Goal: Task Accomplishment & Management: Complete application form

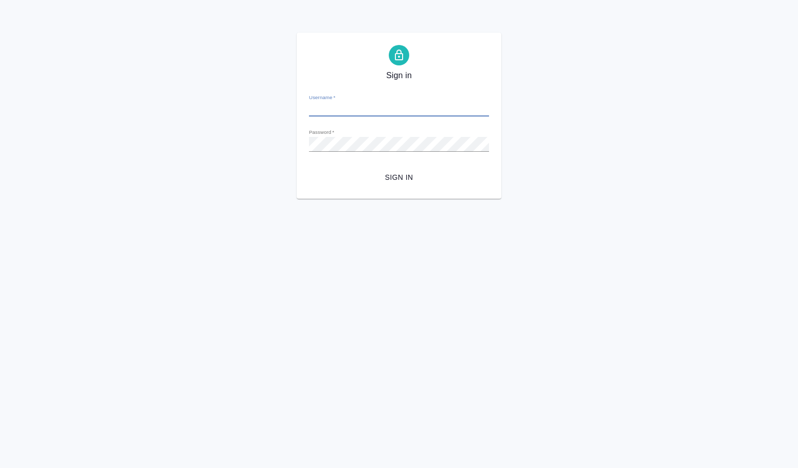
type input "[PERSON_NAME][EMAIL_ADDRESS][DOMAIN_NAME]"
click at [405, 174] on span "Sign in" at bounding box center [399, 177] width 164 height 13
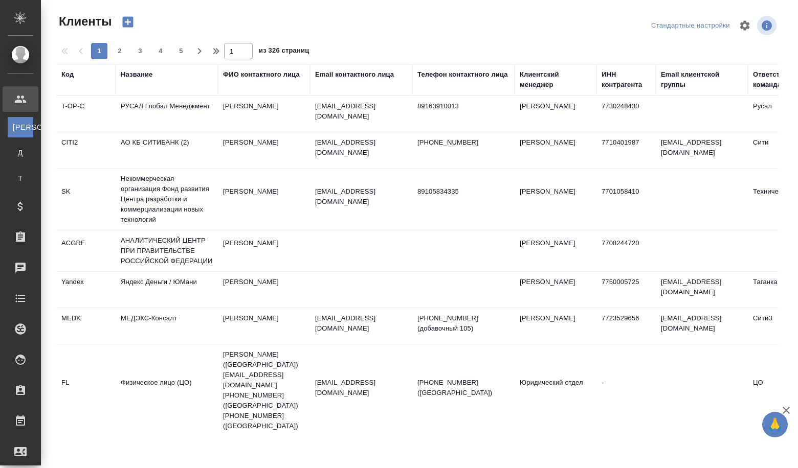
select select "RU"
click at [149, 73] on div "Название" at bounding box center [137, 75] width 32 height 10
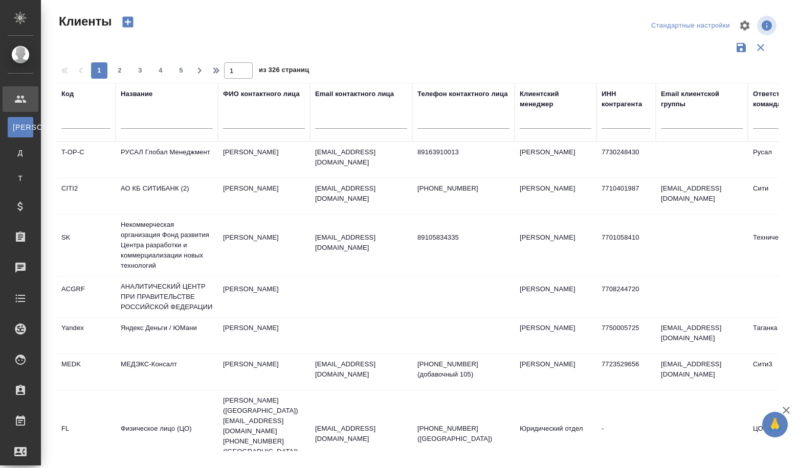
click at [141, 124] on input "text" at bounding box center [167, 122] width 92 height 13
paste input "ООО "КЕХ еКоммерц""
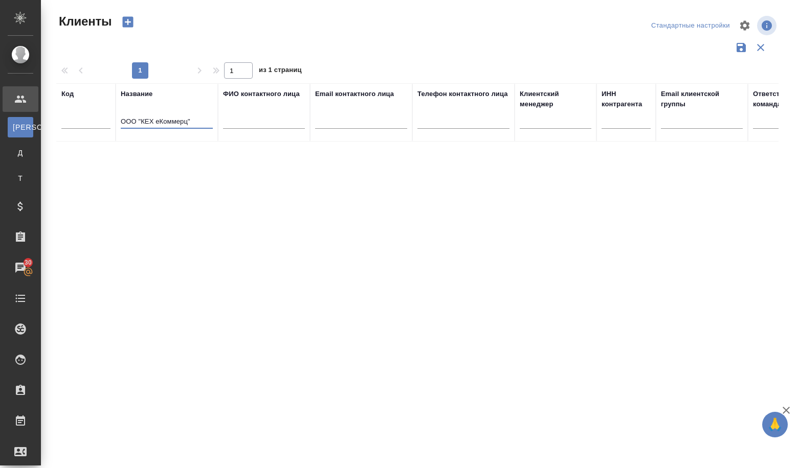
type input "ООО "КЕХ еКоммерц""
click at [133, 27] on icon "button" at bounding box center [128, 22] width 11 height 11
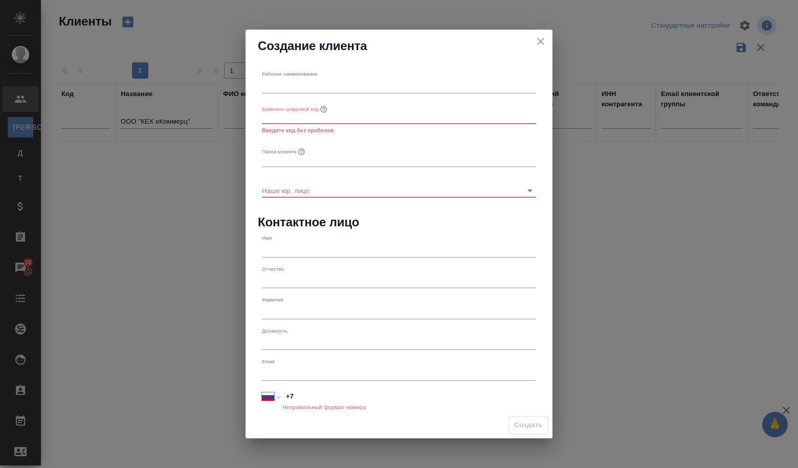
click at [256, 81] on div "Рабочее наименование Буквенно-цифровой код Введите код без пробелов Папка клиен…" at bounding box center [398, 237] width 307 height 350
click at [274, 87] on input "text" at bounding box center [399, 86] width 274 height 14
paste input "ООО "КЕХ еКоммерц""
type input "ООО "КЕХ еКоммерц""
click at [281, 118] on input "text" at bounding box center [399, 117] width 274 height 14
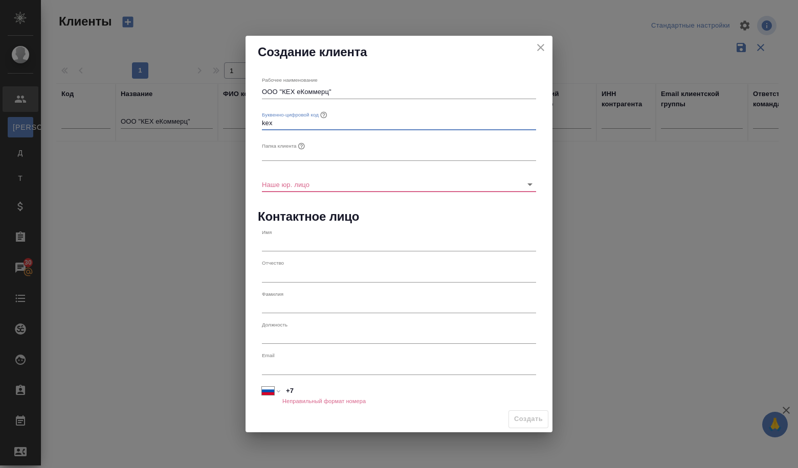
type input "kex"
click at [278, 165] on div "Наше юр. лицо" at bounding box center [399, 180] width 282 height 31
click at [278, 153] on input "text" at bounding box center [399, 154] width 274 height 14
drag, startPoint x: 282, startPoint y: 91, endPoint x: 328, endPoint y: 86, distance: 46.8
click at [328, 86] on input "ООО "КЕХ еКоммерц"" at bounding box center [399, 92] width 274 height 14
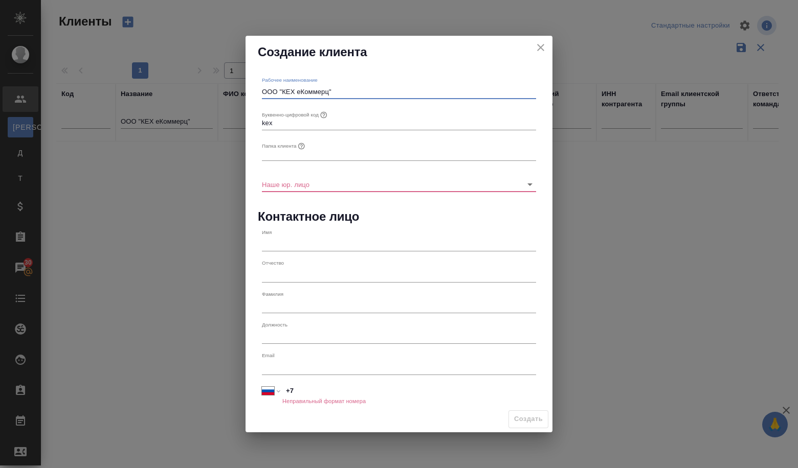
click at [318, 154] on input "text" at bounding box center [399, 154] width 274 height 14
paste input "КЕХ еКоммерц"
type input "КЕХ еКоммерц"
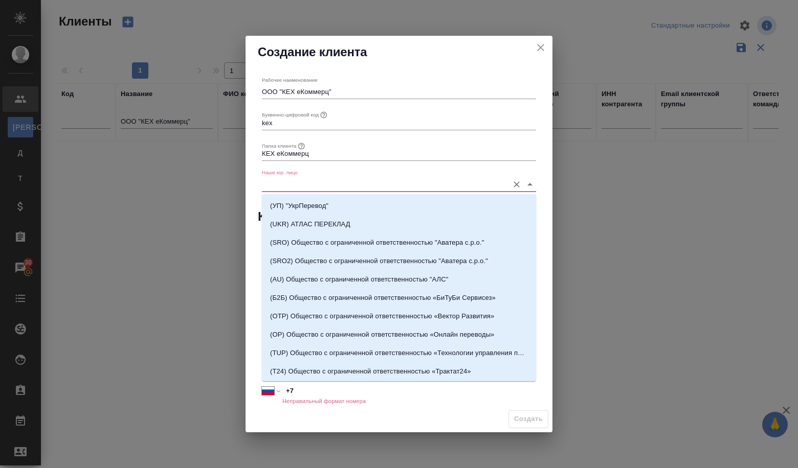
click at [324, 180] on input "Наше юр. лицо" at bounding box center [382, 184] width 241 height 14
type input "V"
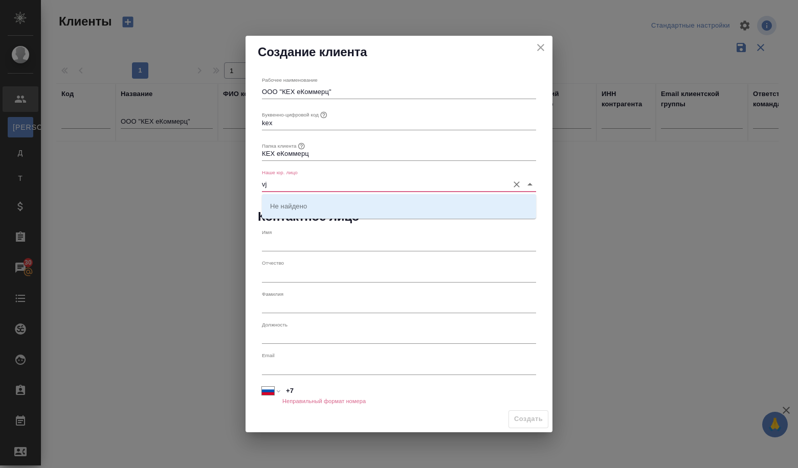
type input "v"
click at [310, 211] on p "(МБ) ООО "Монблан"" at bounding box center [303, 206] width 67 height 10
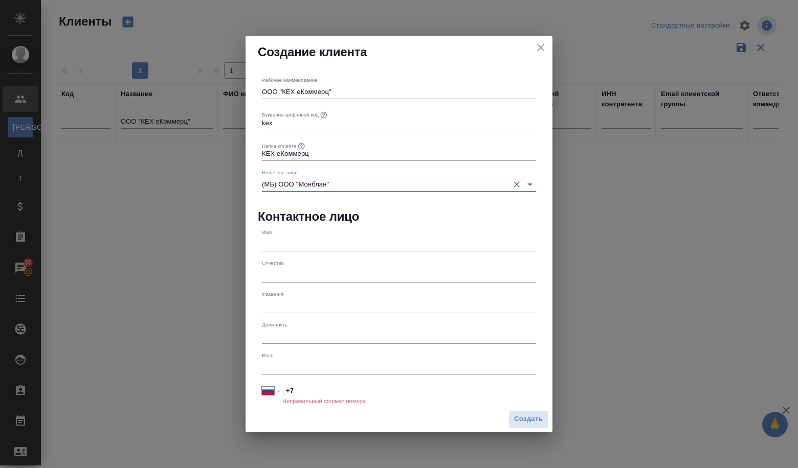
type input "(МБ) ООО "Монблан""
click at [315, 366] on input "text" at bounding box center [399, 367] width 274 height 14
paste input "elmuzafarova@avito.ru"
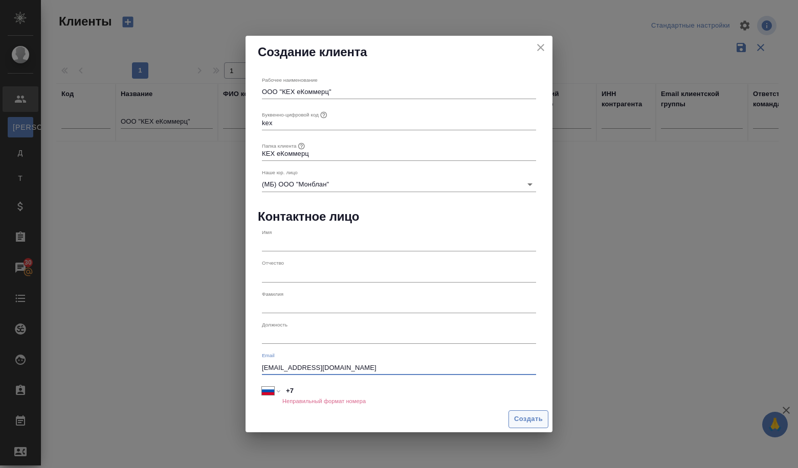
type input "elmuzafarova@avito.ru"
click at [517, 414] on span "Создать" at bounding box center [528, 420] width 29 height 12
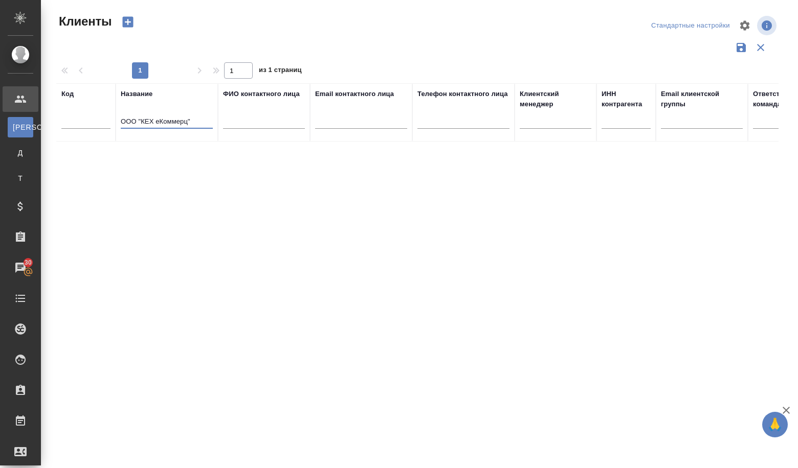
drag, startPoint x: 202, startPoint y: 122, endPoint x: 115, endPoint y: 120, distance: 88.0
click at [115, 120] on tr "Код Название ООО "КЕХ еКоммерц" ФИО контактного лица Email контактного лица Тел…" at bounding box center [442, 112] width 773 height 58
paste input "ТЕХНИЧЕСКАЯ АКАДЕМИЯ РОСАТОМА""
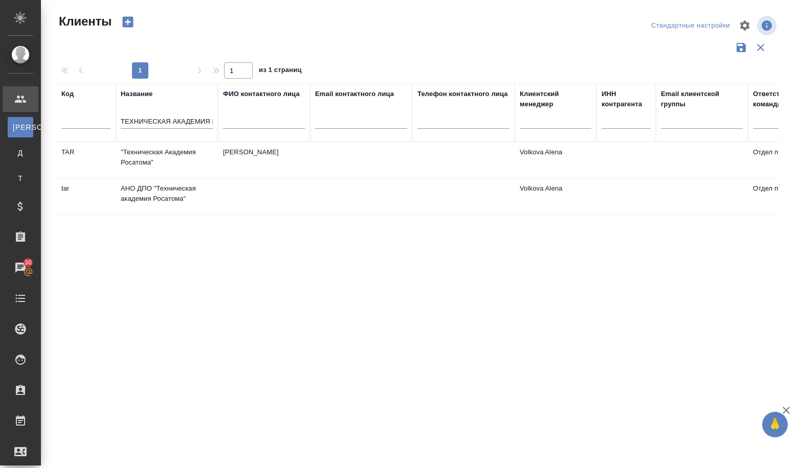
click at [150, 166] on td ""Техническая Академия Росатома"" at bounding box center [167, 160] width 102 height 36
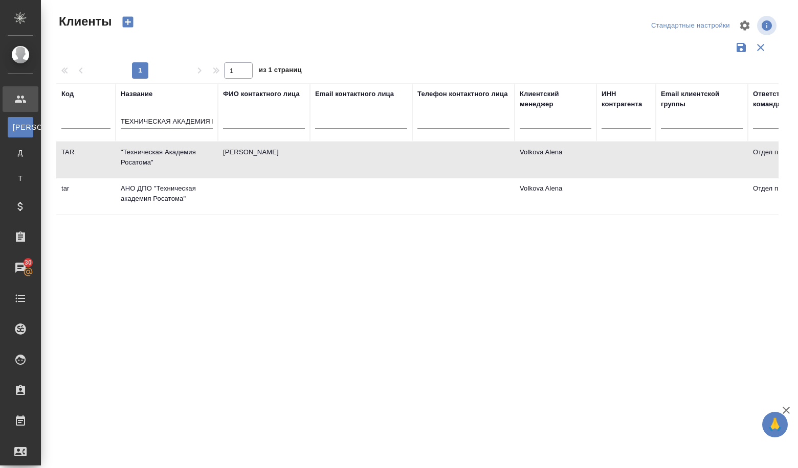
click at [150, 166] on td ""Техническая Академия Росатома"" at bounding box center [167, 160] width 102 height 36
drag, startPoint x: 124, startPoint y: 116, endPoint x: 245, endPoint y: 142, distance: 123.3
click at [245, 142] on thead "Код Название ТЕХНИЧЕСКАЯ АКАДЕМИЯ РОСАТОМА" ФИО контактного лица Email контактн…" at bounding box center [442, 112] width 773 height 59
type input "Т"
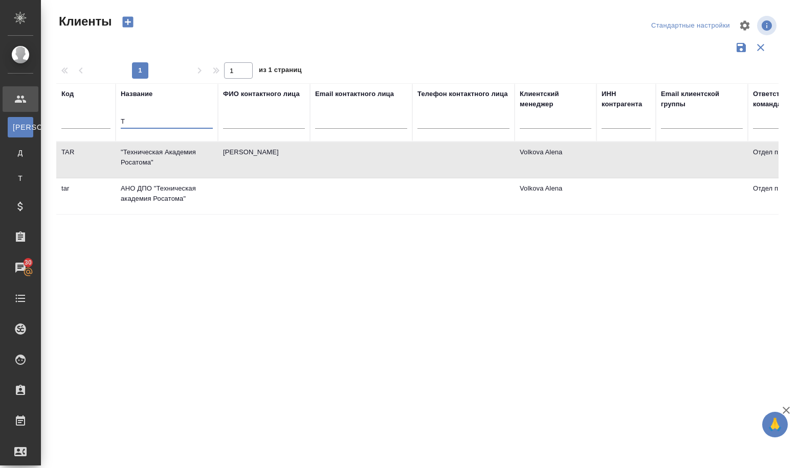
scroll to position [0, 0]
paste input "АППАРАТ СОВЕТА ФЕДЕРАЦИИ ФЕДЕРАЛЬНОГО СОБРАНИЯ РОССИЙСКОЙ ФЕДЕРАЦИИ"
type input "АППАРАТ СОВЕТА ФЕДЕРАЦИИ ФЕДЕРАЛЬНОГО СОБРАНИЯ РОССИЙСКОЙ ФЕДЕРАЦИИ"
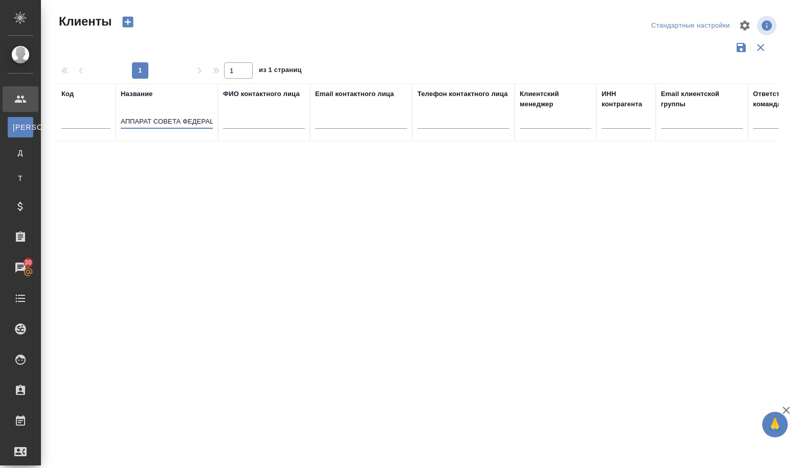
drag, startPoint x: 166, startPoint y: 121, endPoint x: 58, endPoint y: 133, distance: 108.6
click at [58, 133] on tr "Код Название АППАРАТ СОВЕТА ФЕДЕРАЦИИ ФЕДЕРАЛЬНОГО СОБРАНИЯ РОССИЙСКОЙ ФЕДЕРАЦИ…" at bounding box center [442, 112] width 773 height 58
click at [146, 121] on input "АППАРАТ СОВЕТА ФЕДЕРАЦИИ ФЕДЕРАЛЬНОГО СОБРАНИЯ РОССИЙСКОЙ ФЕДЕРАЦИИ" at bounding box center [167, 122] width 92 height 13
click at [122, 121] on input "АППАРАТ СОВЕТА ФЕДЕРАЦИИ ФЕДЕРАЛЬНОГО СОБРАНИЯ РОССИЙСКОЙ ФЕДЕРАЦИИ" at bounding box center [167, 122] width 92 height 13
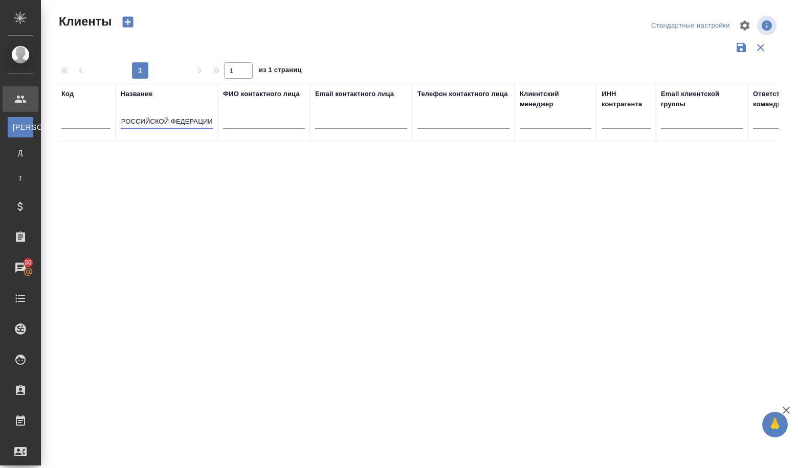
drag, startPoint x: 187, startPoint y: 129, endPoint x: 325, endPoint y: 134, distance: 137.7
click at [325, 134] on tr "Код Название АППАРАТ СОВЕТА ФЕДЕРАЦИИ ФЕДЕРАЛЬНОГО СОБРАНИЯ РОССИЙСКОЙ ФЕДЕРАЦИ…" at bounding box center [442, 112] width 773 height 58
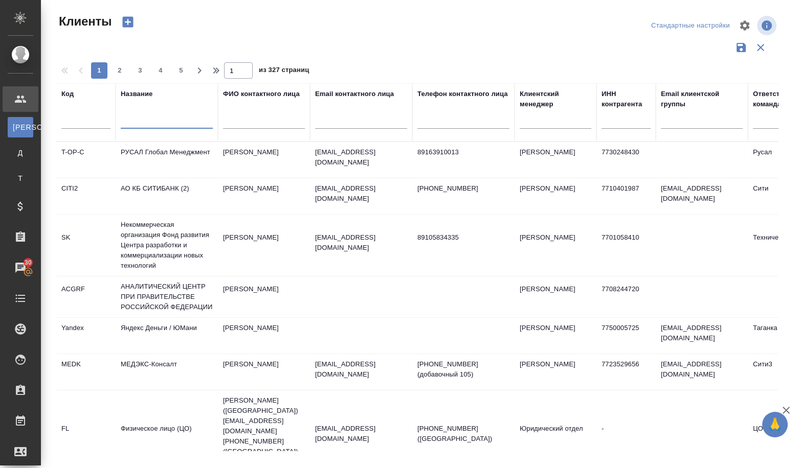
paste input "АППАРАТ СОВЕТА ФЕДЕРАЦИИ ФЕДЕРАЛЬНОГО СОБРАНИЯ РОССИЙСКОЙ ФЕДЕРАЦИИ"
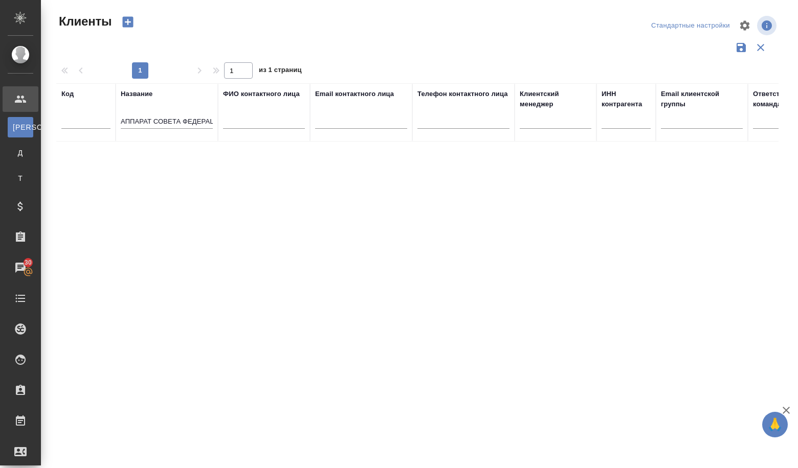
drag, startPoint x: 213, startPoint y: 125, endPoint x: 192, endPoint y: 125, distance: 21.0
click at [192, 125] on th "Название АППАРАТ СОВЕТА ФЕДЕРАЦИИ ФЕДЕРАЛЬНОГО СОБРАНИЯ РОССИЙСКОЙ ФЕДЕРАЦИИ" at bounding box center [167, 112] width 102 height 58
drag, startPoint x: 199, startPoint y: 121, endPoint x: 222, endPoint y: 123, distance: 23.2
click at [222, 123] on tr "Код Название АППАРАТ СОВЕТА ФЕДЕРАЦИИ ФЕДЕРАЛЬНОГО СОБРАНИЯ РОССИЙСКОЙ ФЕДЕРАЦИ…" at bounding box center [442, 112] width 773 height 58
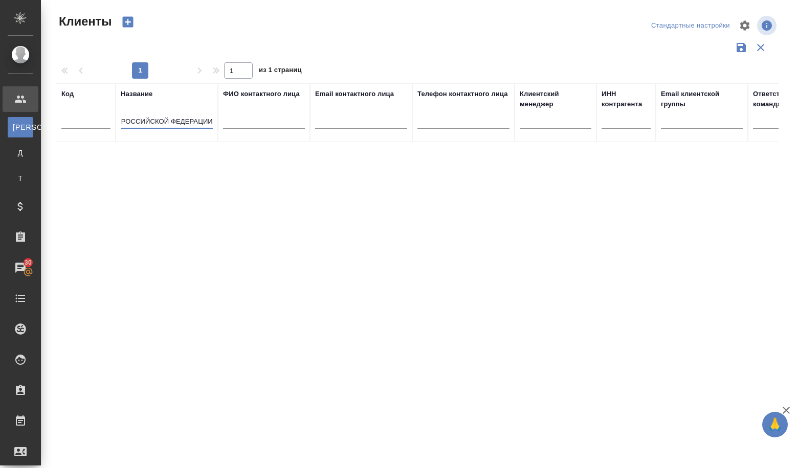
click at [175, 123] on input "АППАРАТ СОВЕТА ФЕДЕРАЦИИ ФЕДЕРАЛЬНОГО СОБРАНИЯ РОССИЙСКОЙ ФЕДЕРАЦИИ" at bounding box center [167, 122] width 92 height 13
drag, startPoint x: 123, startPoint y: 119, endPoint x: 213, endPoint y: 119, distance: 90.5
click at [213, 119] on th "Название АППАРАТ СОВЕТА ФЕДЕРАЦИИ ФЕДЕРАЛЬНОГО СОБРАНИЯ РОССИЙСКОЙ ФЕДЕРАЦИИ" at bounding box center [167, 112] width 102 height 58
click at [204, 120] on input "АППАРАТ СОВЕТА ФЕДЕРАЦИИ ФЕДЕРАЛЬНОГО СОБРАНИЯ" at bounding box center [167, 122] width 92 height 13
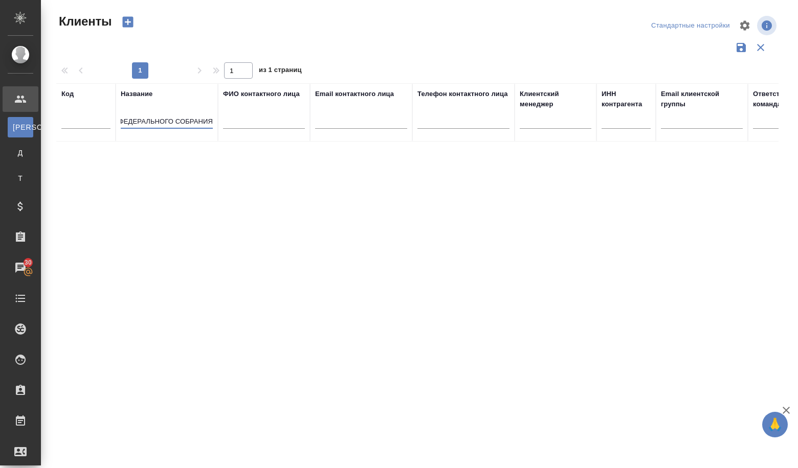
scroll to position [0, 0]
drag, startPoint x: 209, startPoint y: 119, endPoint x: 111, endPoint y: 134, distance: 99.3
click at [111, 134] on tr "Код Название АППАРАТ СОВЕТА ФЕДЕРАЦИИ ФЕДЕРАЛЬНОГО СОБРАНИЯ ФИО контактного лиц…" at bounding box center [442, 112] width 773 height 58
type input "Я"
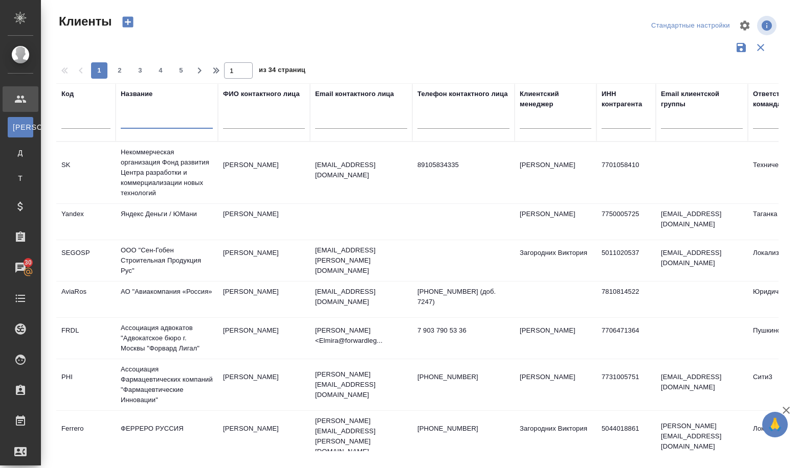
click at [134, 123] on input "text" at bounding box center [167, 122] width 92 height 13
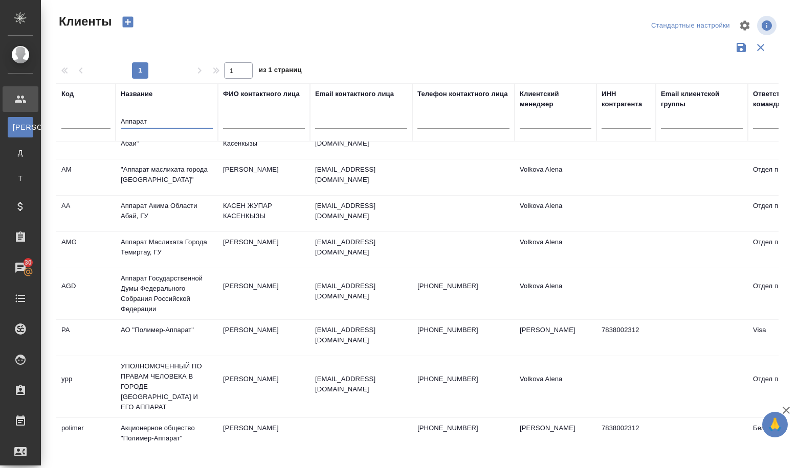
scroll to position [97, 0]
type input "Аппарат совета"
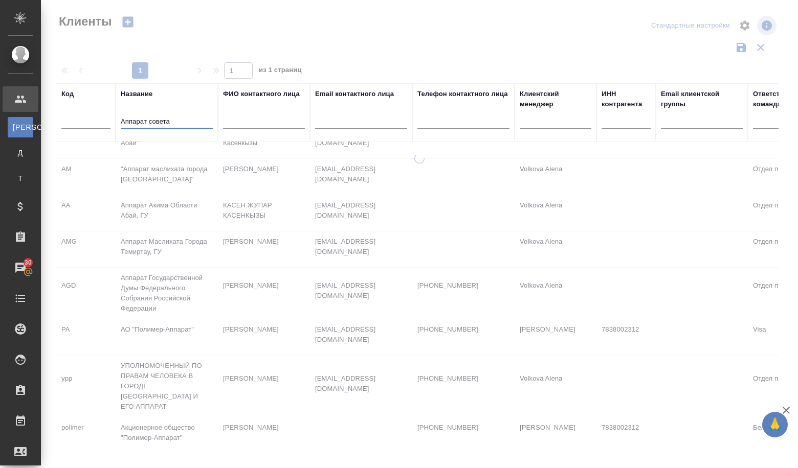
scroll to position [0, 0]
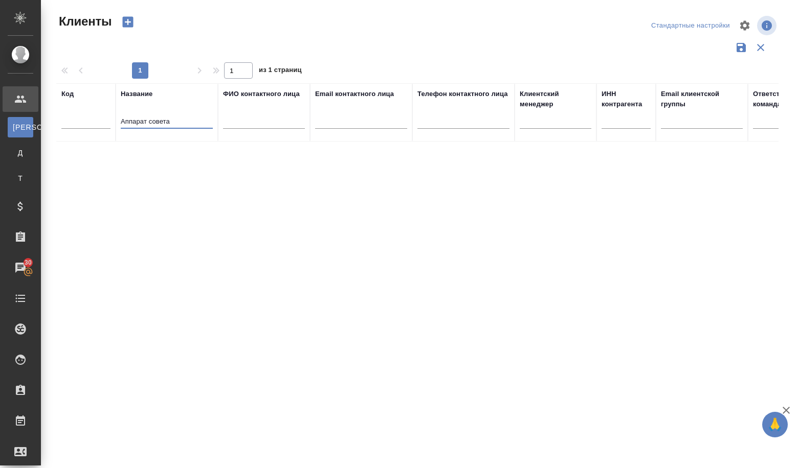
drag, startPoint x: 168, startPoint y: 123, endPoint x: 58, endPoint y: 128, distance: 109.5
click at [58, 128] on tr "Код Название Аппарат совета ФИО контактного лица Email контактного лица Телефон…" at bounding box center [442, 112] width 773 height 58
paste input "АППАРАТ СОВЕТА ФЕДЕРАЦИИ ФЕДЕРАЛЬНОГО СОБРАНИЯ РОССИЙСКОЙ ФЕДЕРАЦИИ"
type input "АППАРАТ СОВЕТА ФЕДЕРАЦИИ ФЕДЕРАЛЬНОГО СОБРАНИЯ РОССИЙСКОЙ ФЕДЕРАЦИИ"
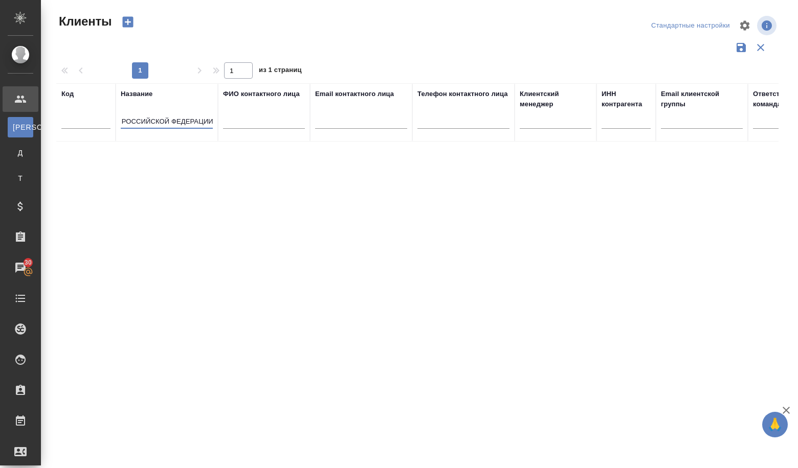
click at [126, 25] on icon "button" at bounding box center [128, 22] width 11 height 11
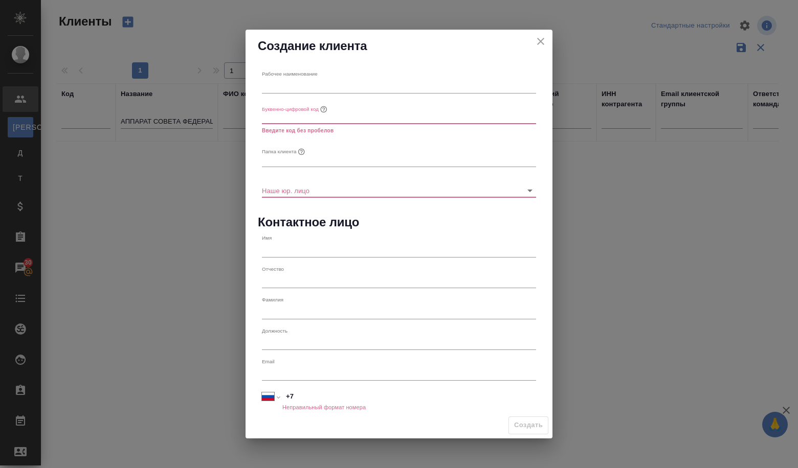
click at [299, 92] on input "text" at bounding box center [399, 86] width 274 height 14
paste input "АППАРАТ СОВЕТА ФЕДЕРАЦИИ ФЕДЕРАЛЬНОГО СОБРАНИЯ РОССИЙСКОЙ ФЕДЕРАЦИИ"
type input "АППАРАТ СОВЕТА ФЕДЕРАЦИИ ФЕДЕРАЛЬНОГО СОБРАНИЯ РОССИЙСКОЙ ФЕДЕРАЦИИ"
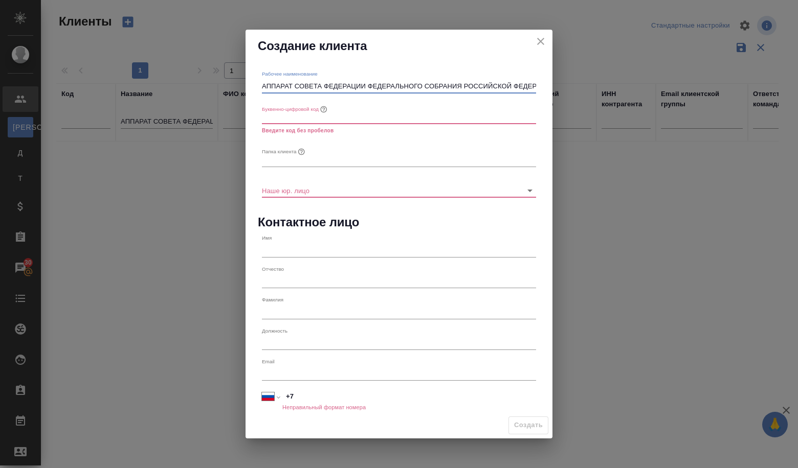
click at [297, 121] on input "text" at bounding box center [399, 117] width 274 height 14
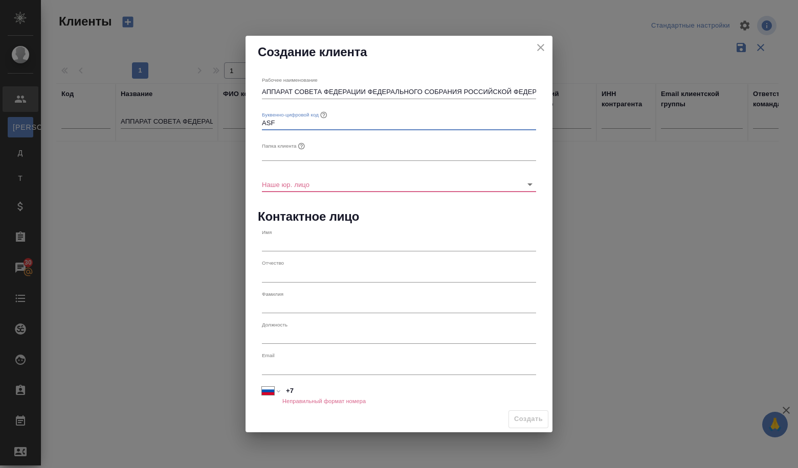
type input "ASF"
click at [298, 153] on input "text" at bounding box center [399, 154] width 274 height 14
type input "Ф"
type input "АСФ"
click at [290, 188] on input "Наше юр. лицо" at bounding box center [382, 184] width 241 height 14
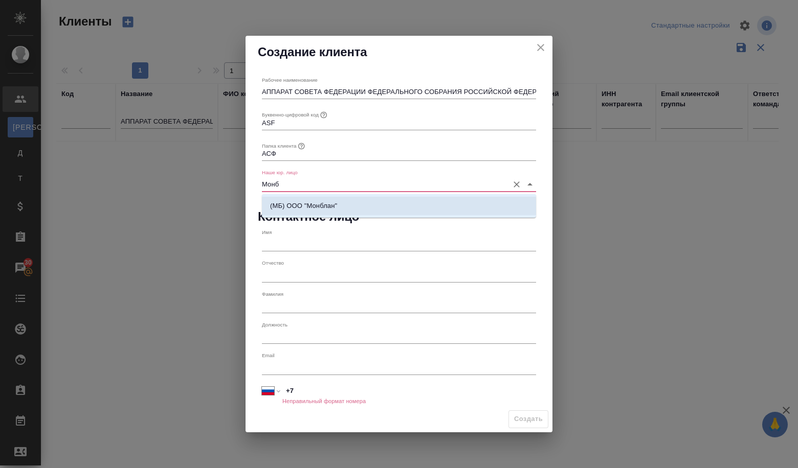
click at [305, 199] on li "(МБ) ООО "Монблан"" at bounding box center [399, 206] width 274 height 18
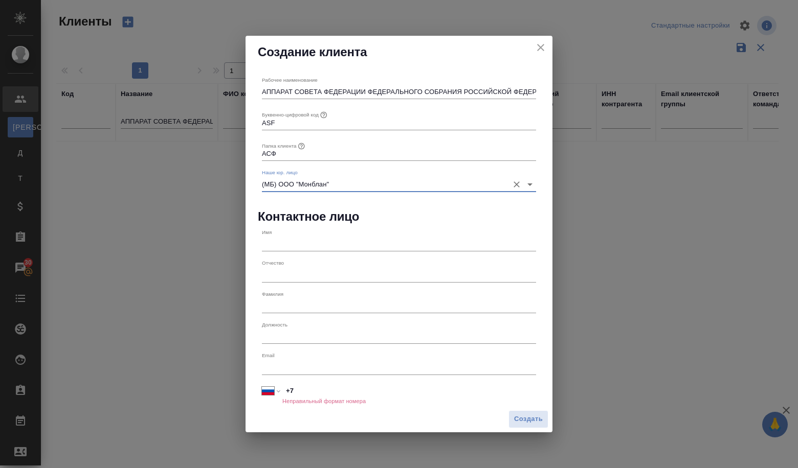
type input "(МБ) ООО "Монблан""
click at [324, 240] on input "text" at bounding box center [399, 244] width 274 height 14
paste input "[PERSON_NAME]"
type input "[PERSON_NAME]"
click at [325, 369] on input "text" at bounding box center [399, 367] width 274 height 14
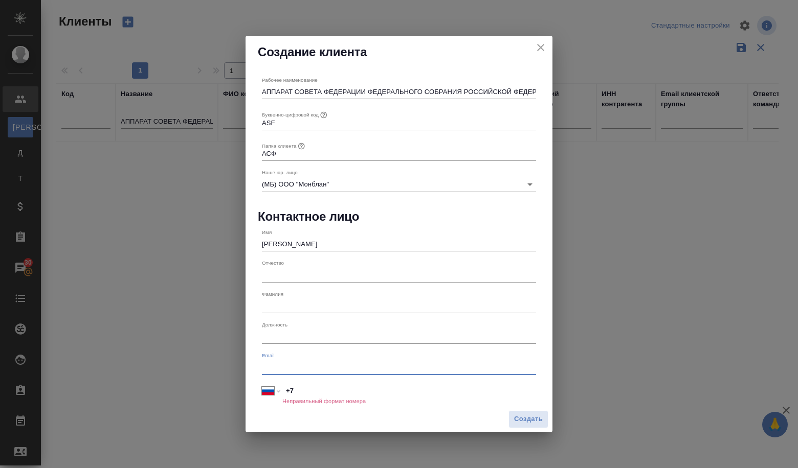
paste input "ENVasileva@senat.gov.ru"
type input "ENVasileva@senat.gov.ru"
click at [379, 391] on input "+7" at bounding box center [409, 390] width 253 height 15
paste input "495 697 80 47"
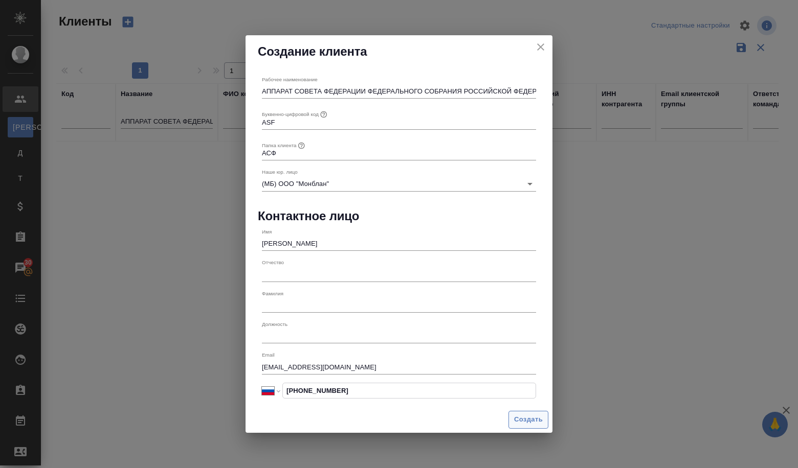
type input "+7 495 697 80 47"
click at [525, 421] on span "Создать" at bounding box center [528, 420] width 29 height 12
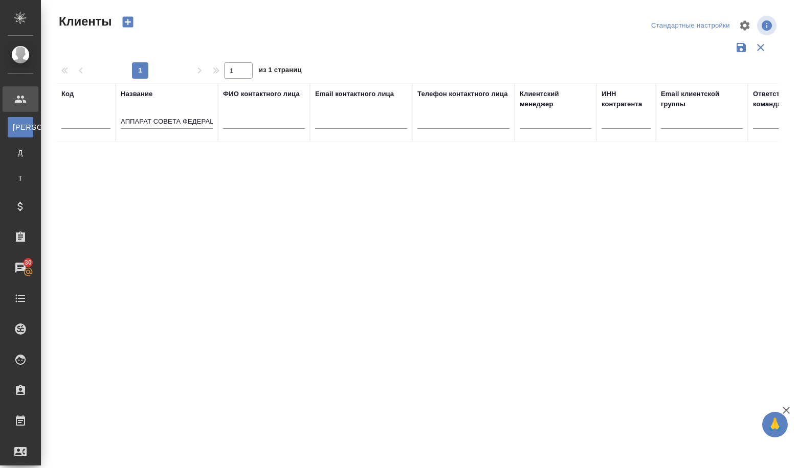
type input "+7"
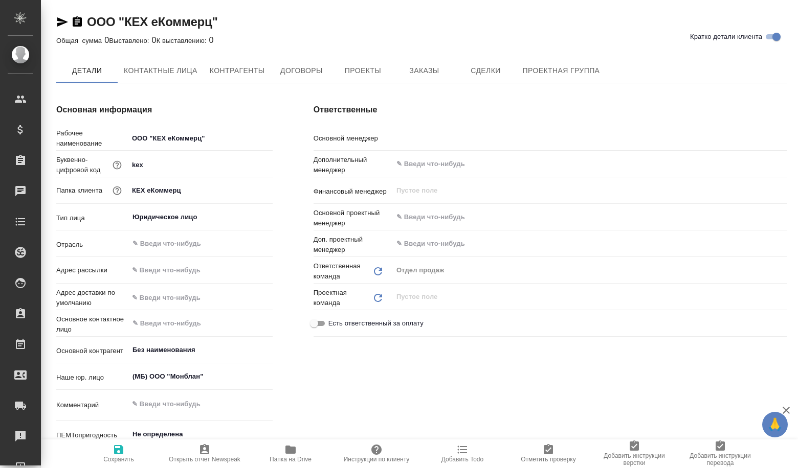
type textarea "x"
type input "Volkova Alena"
type textarea "x"
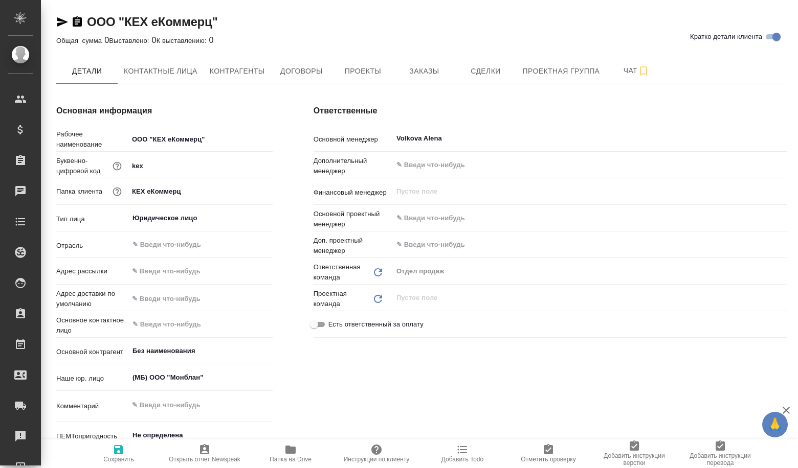
type textarea "x"
click at [488, 69] on span "Сделки" at bounding box center [485, 71] width 49 height 13
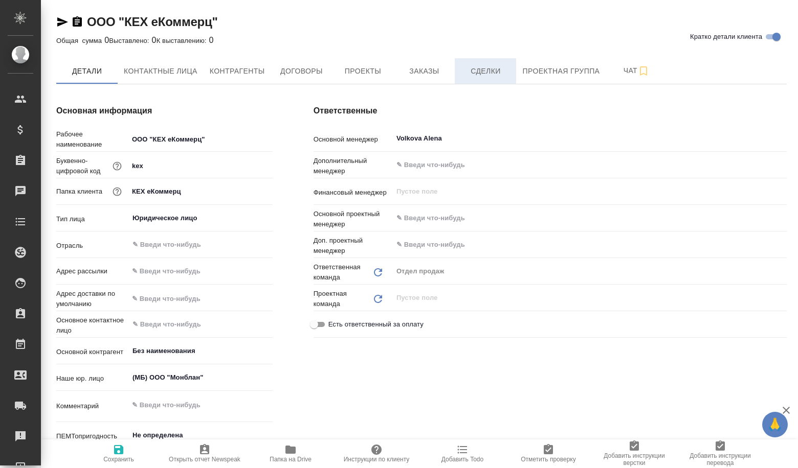
type textarea "x"
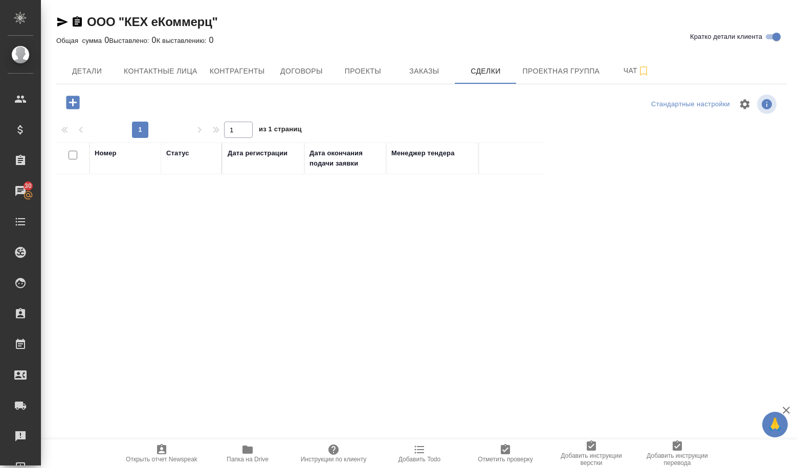
click at [73, 103] on icon "button" at bounding box center [73, 103] width 18 height 18
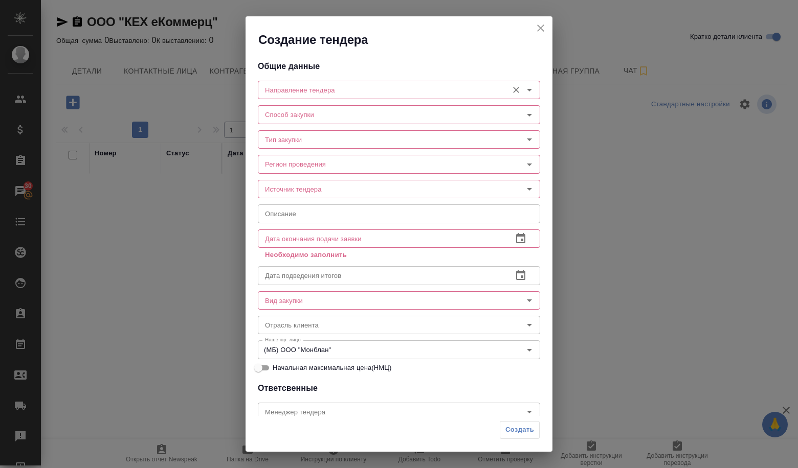
click at [276, 88] on input "Направление тендера" at bounding box center [382, 90] width 242 height 12
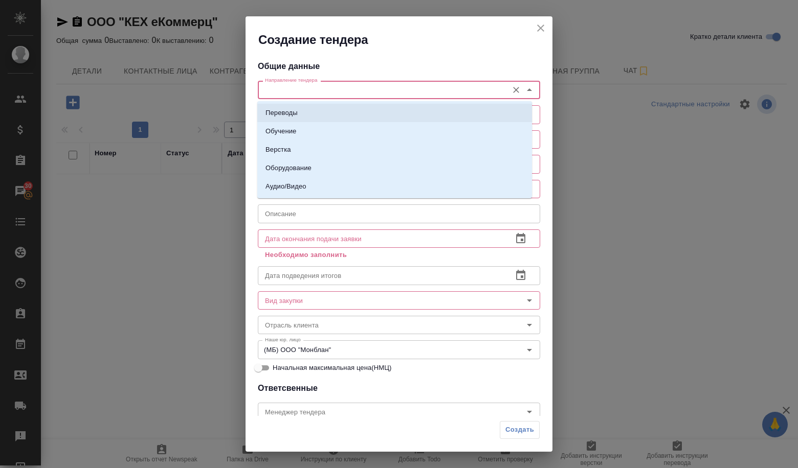
click at [281, 112] on p "Переводы" at bounding box center [281, 113] width 32 height 10
type input "Переводы"
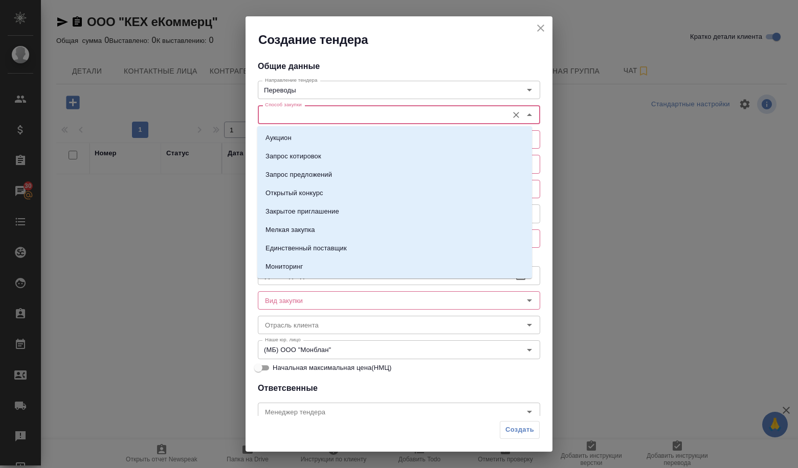
click at [283, 117] on input "Способ закупки" at bounding box center [382, 114] width 242 height 12
click at [293, 175] on p "Запрос предложений" at bounding box center [298, 175] width 66 height 10
type input "Запрос предложений"
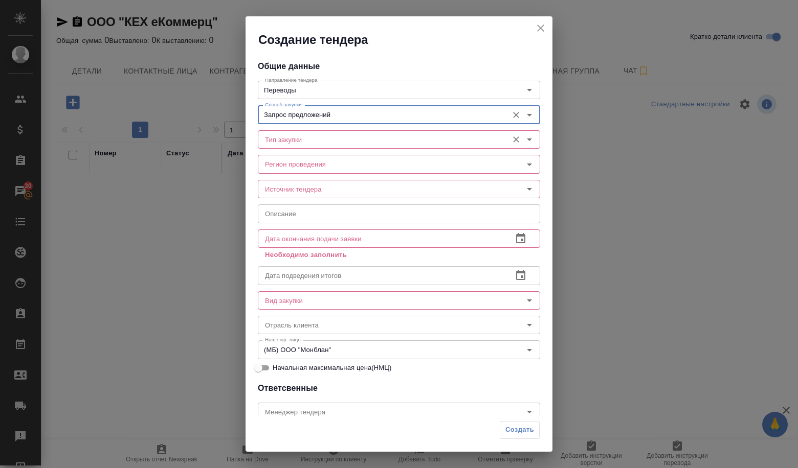
click at [297, 139] on input "Тип закупки" at bounding box center [382, 139] width 242 height 12
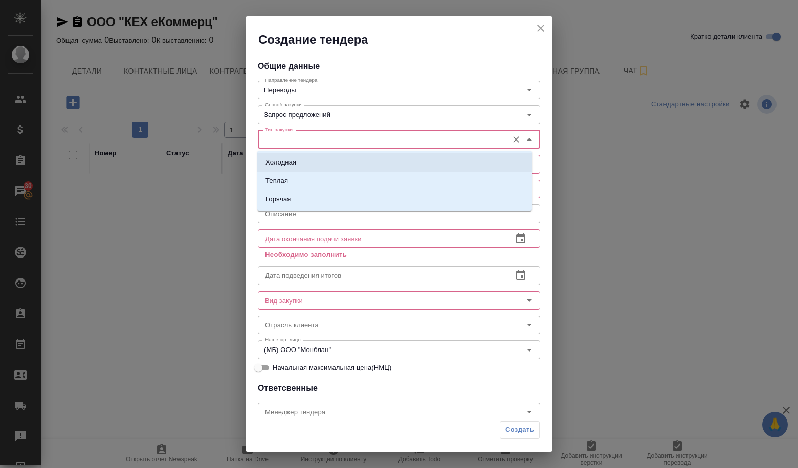
click at [289, 169] on li "Холодная" at bounding box center [394, 162] width 275 height 18
type input "Холодная"
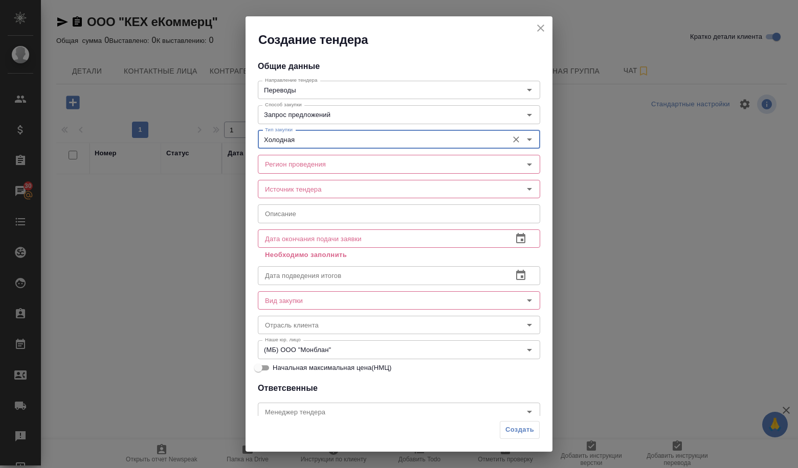
click at [289, 169] on input "Регион проведения" at bounding box center [382, 164] width 242 height 12
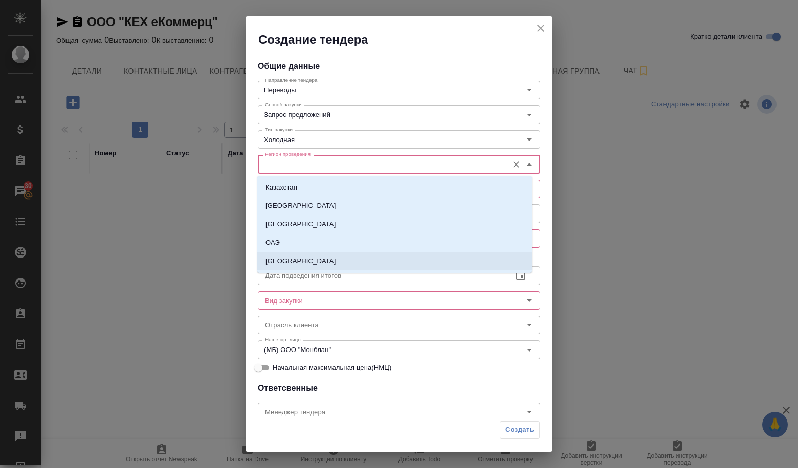
click at [284, 260] on p "[GEOGRAPHIC_DATA]" at bounding box center [300, 261] width 70 height 10
type input "[GEOGRAPHIC_DATA]"
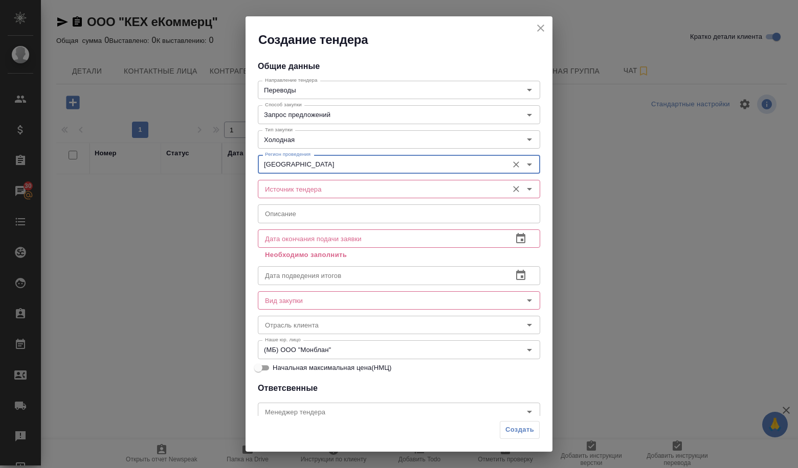
click at [274, 195] on div "Источник тендера" at bounding box center [399, 189] width 282 height 18
click at [282, 182] on div "Источник тендера" at bounding box center [399, 189] width 282 height 18
click at [282, 190] on input "Источник тендера" at bounding box center [382, 189] width 242 height 12
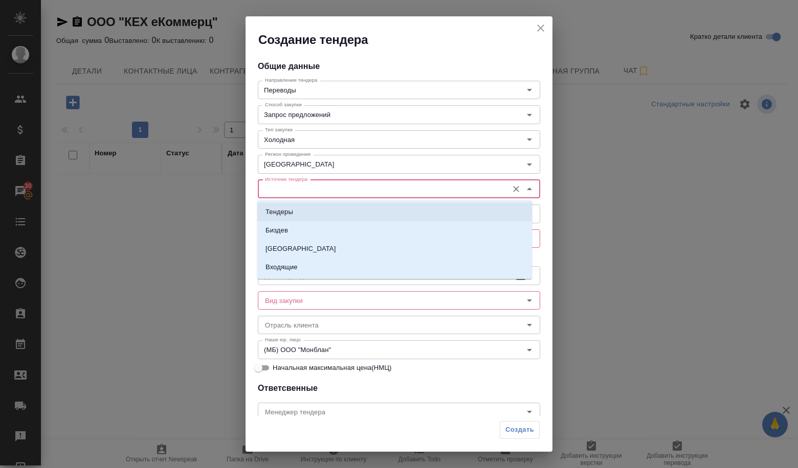
click at [372, 218] on li "Тендеры" at bounding box center [394, 212] width 275 height 18
type input "Тендеры"
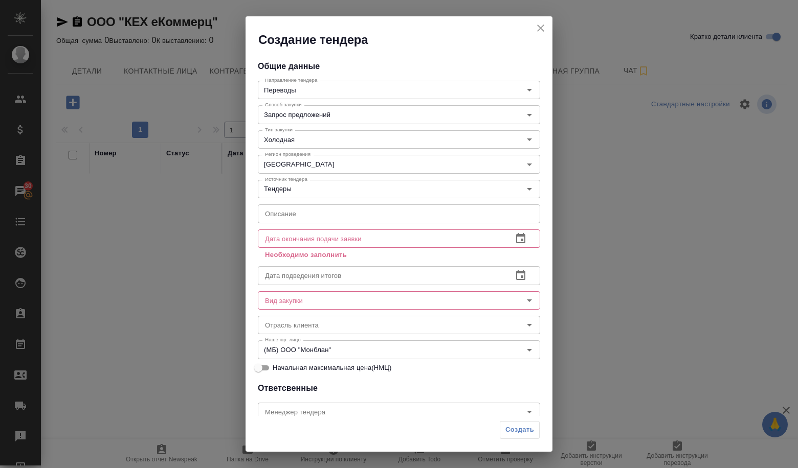
click at [353, 224] on div "Описание Описание" at bounding box center [399, 212] width 282 height 25
click at [350, 213] on input "text" at bounding box center [399, 214] width 282 height 18
paste input "Оказание услуг переводчиков (письменный и устный перевод, а также сопровождение…"
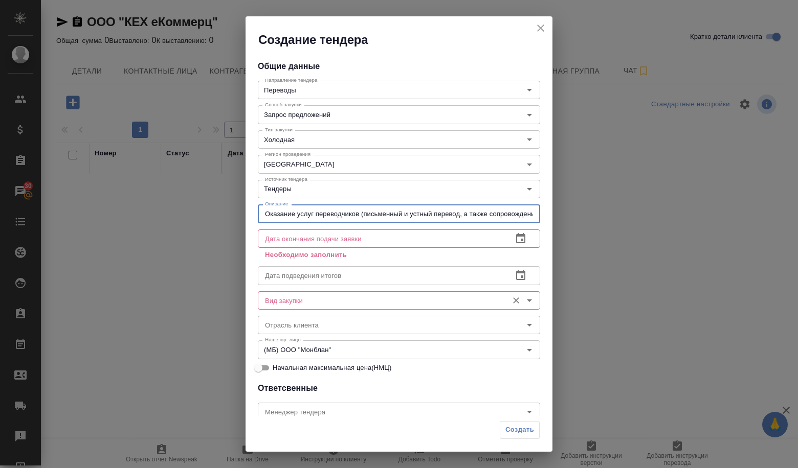
scroll to position [0, 104]
type input "Оказание услуг переводчиков (письменный и устный перевод, а также сопровождение…"
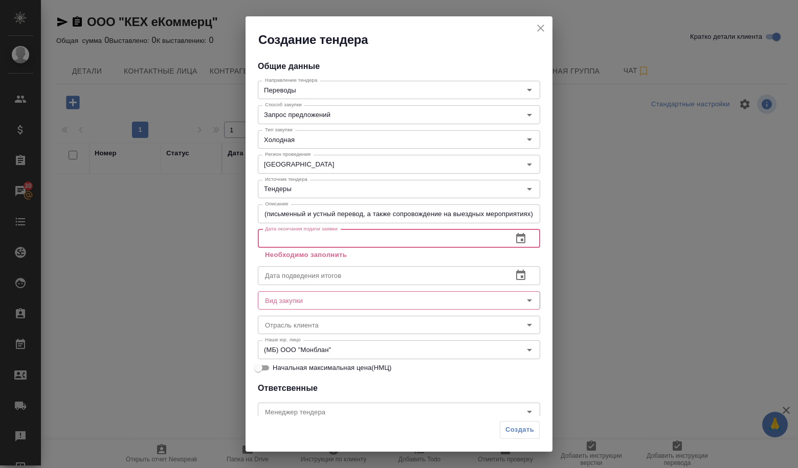
click at [413, 236] on input "text" at bounding box center [381, 239] width 246 height 18
click at [516, 243] on icon "button" at bounding box center [520, 238] width 9 height 10
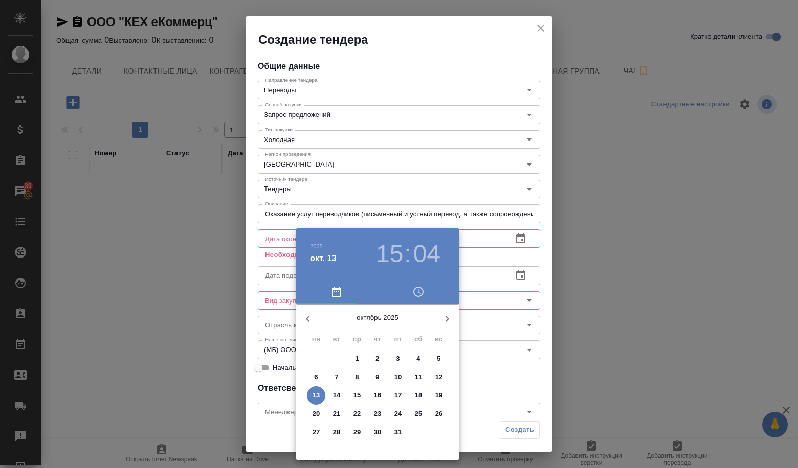
click at [313, 414] on p "20" at bounding box center [316, 414] width 8 height 10
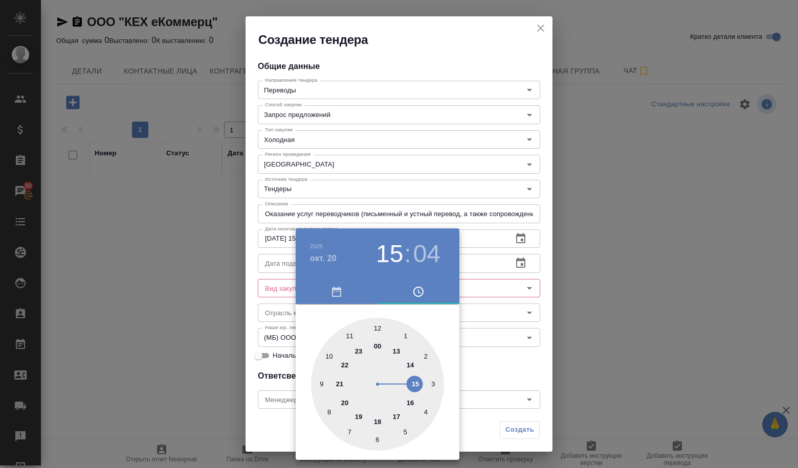
click at [394, 352] on div at bounding box center [377, 384] width 133 height 133
click at [381, 328] on div at bounding box center [377, 384] width 133 height 133
click at [458, 352] on div "00 05 10 15 20 25 30 35 40 45 50 55" at bounding box center [378, 384] width 164 height 133
type input "20.10.2025 13:00"
click at [377, 327] on div at bounding box center [377, 384] width 133 height 133
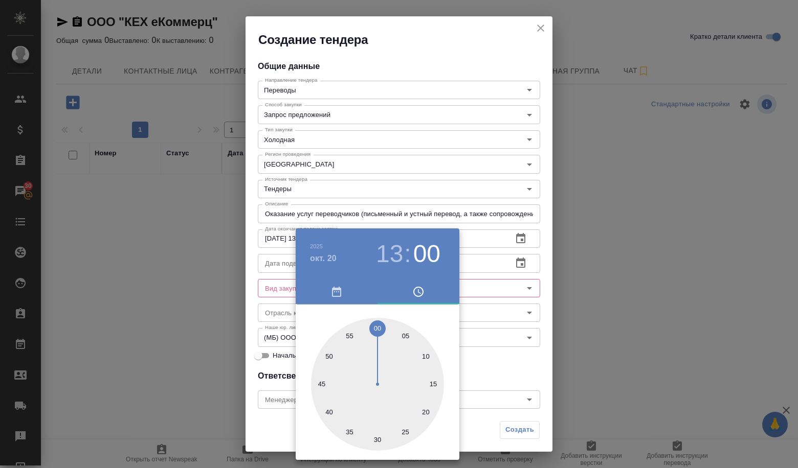
click at [491, 350] on div at bounding box center [399, 234] width 798 height 468
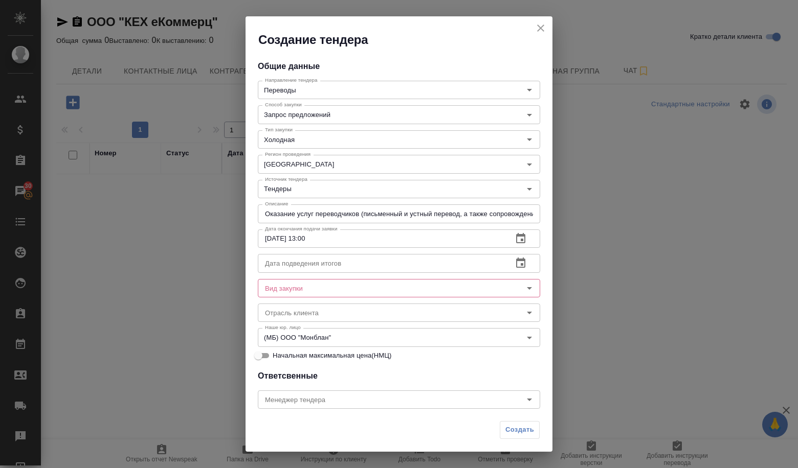
click at [372, 268] on input "text" at bounding box center [381, 263] width 246 height 18
click at [508, 257] on button "button" at bounding box center [520, 263] width 25 height 25
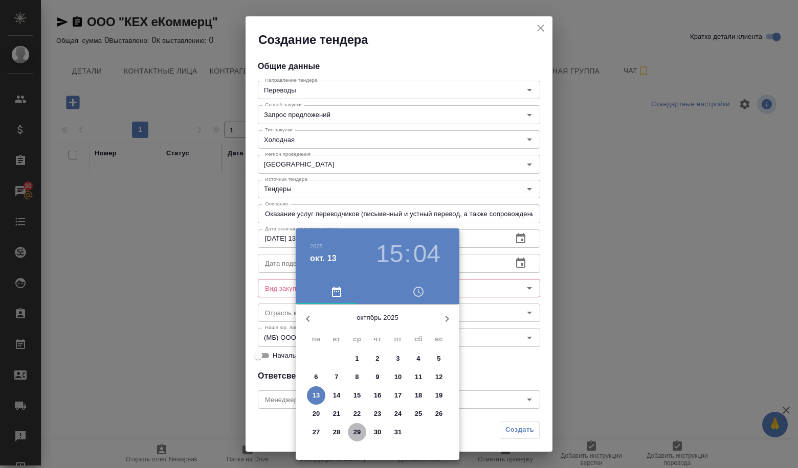
click at [358, 433] on p "29" at bounding box center [357, 432] width 8 height 10
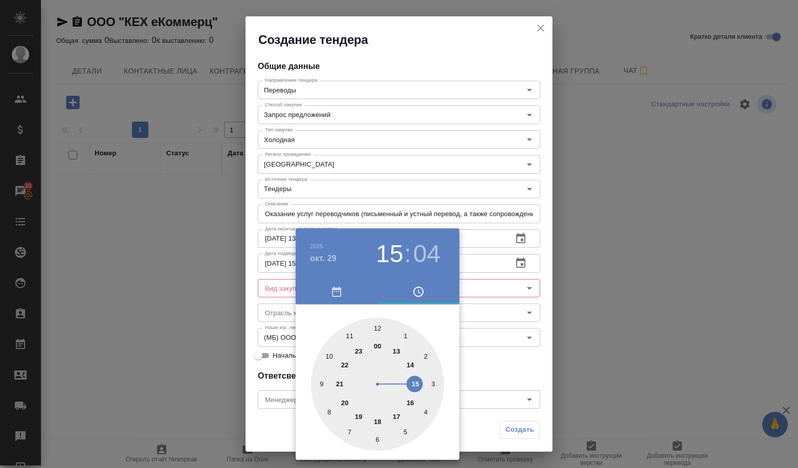
click at [378, 328] on div at bounding box center [377, 384] width 133 height 133
click at [381, 329] on div at bounding box center [377, 384] width 133 height 133
type input "29.10.2025 12:01"
click at [482, 348] on div at bounding box center [399, 234] width 798 height 468
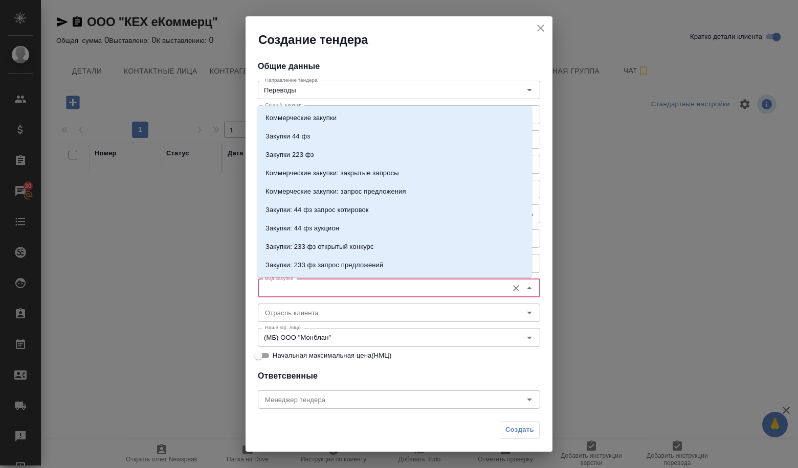
click at [384, 291] on input "Вид закупки" at bounding box center [382, 288] width 242 height 12
click at [286, 112] on li "Коммерческие закупки" at bounding box center [394, 118] width 275 height 18
type input "Коммерческие закупки"
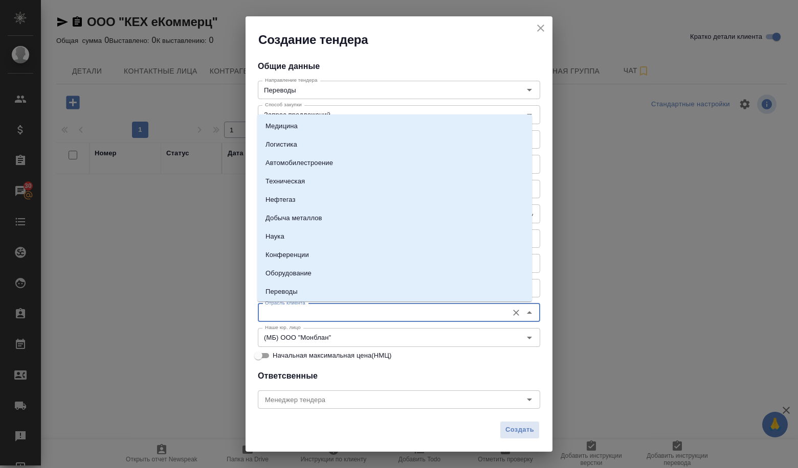
click at [317, 309] on input "Отрасль клиента" at bounding box center [382, 313] width 242 height 12
click at [326, 317] on input "Отрасль клиента" at bounding box center [382, 313] width 242 height 12
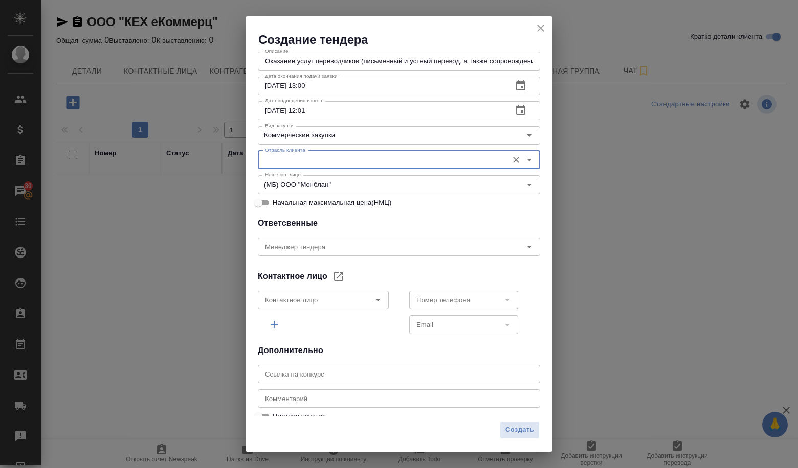
scroll to position [153, 0]
click at [374, 304] on icon "Open" at bounding box center [378, 299] width 12 height 12
click at [506, 328] on div at bounding box center [506, 325] width 13 height 14
click at [502, 326] on div at bounding box center [506, 325] width 13 height 14
click at [500, 325] on div at bounding box center [506, 325] width 13 height 14
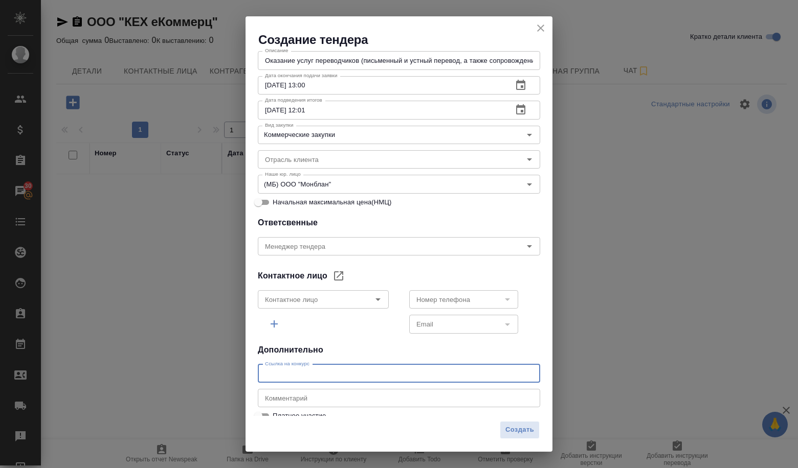
click at [346, 379] on input "text" at bounding box center [399, 374] width 282 height 18
paste input "https://www.b2b-center.ru/market/view.html?id=4199489&utm_campaign=ref_id&utm_m…"
type input "https://www.b2b-center.ru/market/view.html?id=4199489&utm_campaign=ref_id&utm_m…"
click at [504, 434] on button "Создать" at bounding box center [520, 430] width 40 height 18
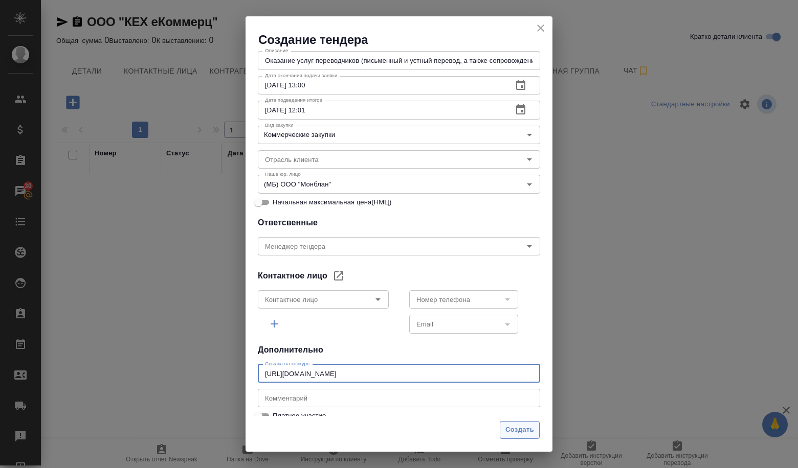
scroll to position [0, 0]
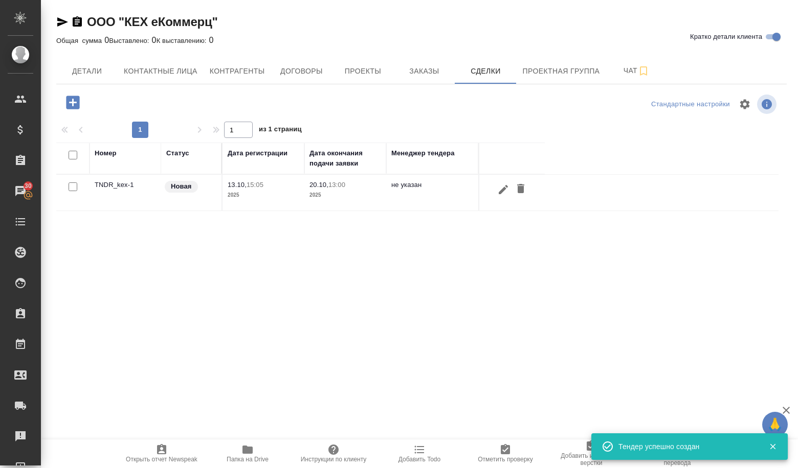
click at [128, 188] on td "TNDR_kex-1" at bounding box center [125, 193] width 72 height 36
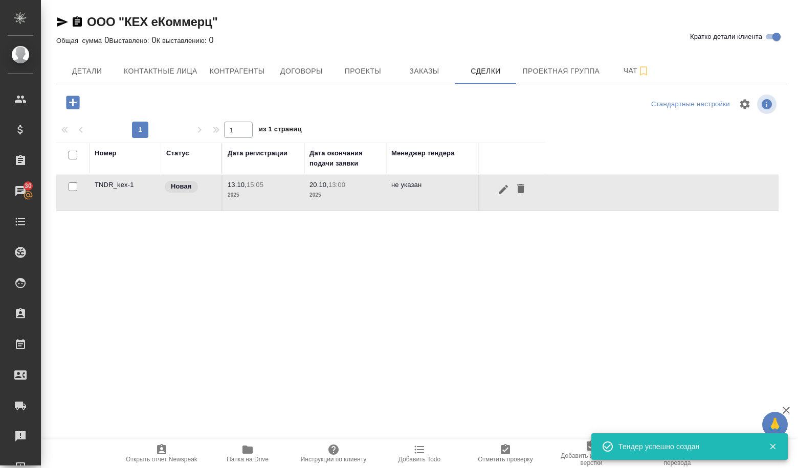
click at [128, 188] on td "TNDR_kex-1" at bounding box center [125, 193] width 72 height 36
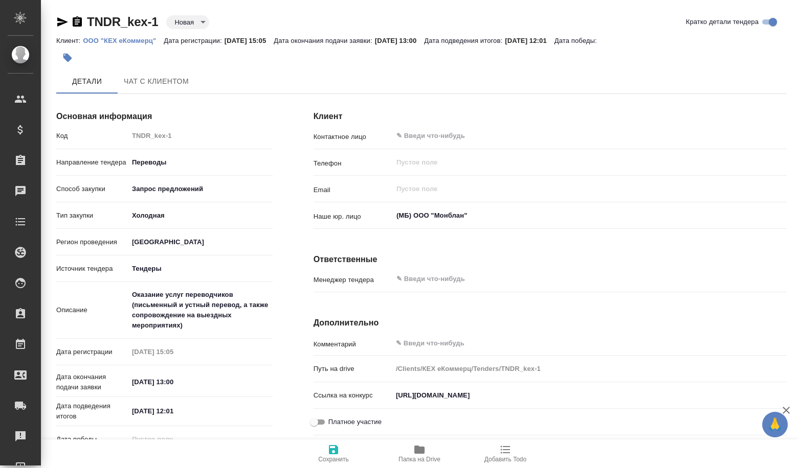
click at [188, 24] on body "🙏 .cls-1 fill:#fff; AWATERA Volkova Alena Клиенты Спецификации Заказы Чаты Todo…" at bounding box center [399, 234] width 798 height 468
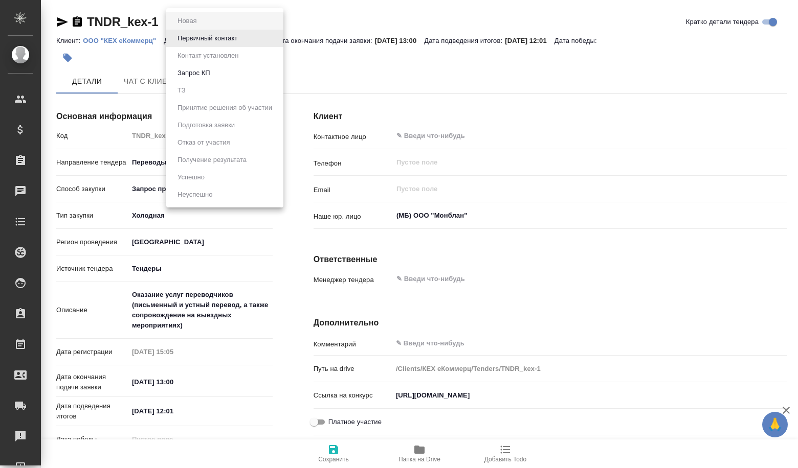
type textarea "x"
click at [204, 40] on button "Первичный контакт" at bounding box center [207, 38] width 66 height 11
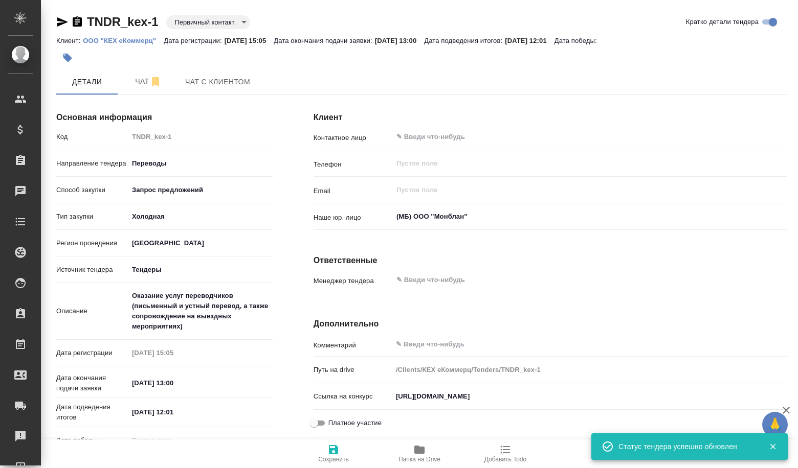
click at [189, 31] on div "TNDR_kex-1 Первичный контакт primaryContact Кратко детали тендера" at bounding box center [421, 24] width 730 height 20
click at [190, 28] on body "🙏 .cls-1 fill:#fff; AWATERA Volkova Alena Клиенты Спецификации Заказы Чаты Todo…" at bounding box center [399, 234] width 798 height 468
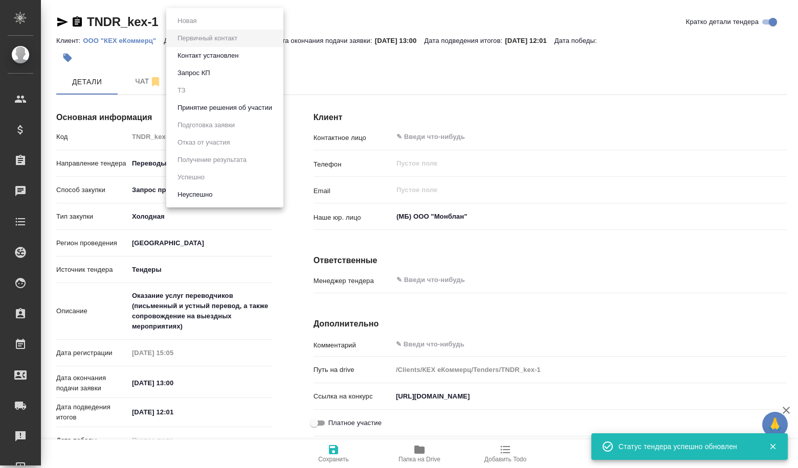
click at [198, 112] on button "Принятие решения об участии" at bounding box center [224, 107] width 101 height 11
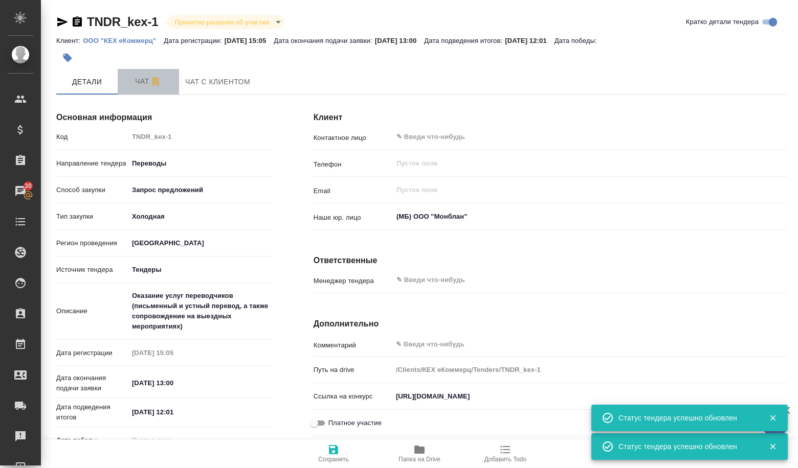
click at [149, 88] on button "Чат" at bounding box center [148, 82] width 61 height 26
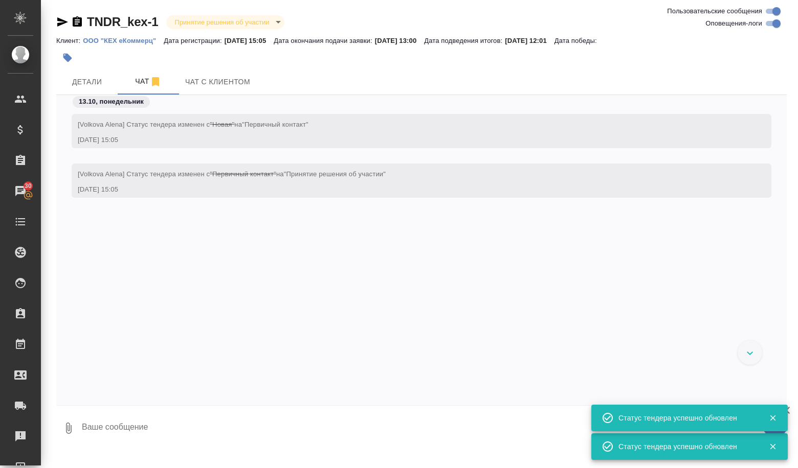
click at [139, 422] on textarea at bounding box center [434, 428] width 706 height 35
paste textarea "Оказание услуг переводчиков (письменный и устный перевод, а также сопровождение…"
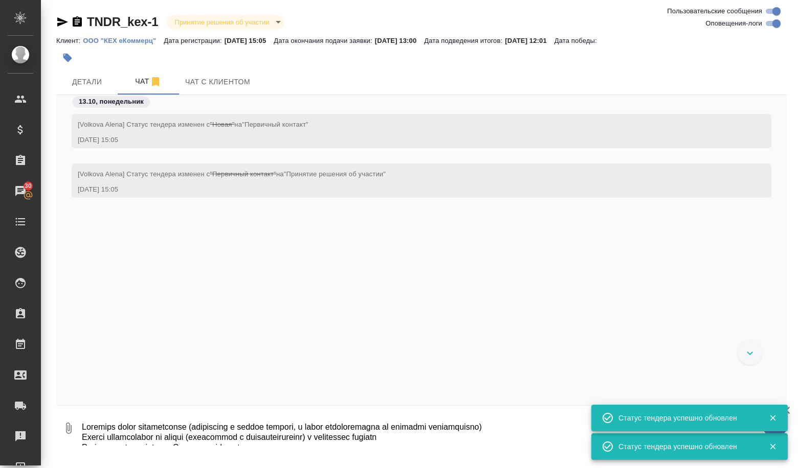
scroll to position [201, 0]
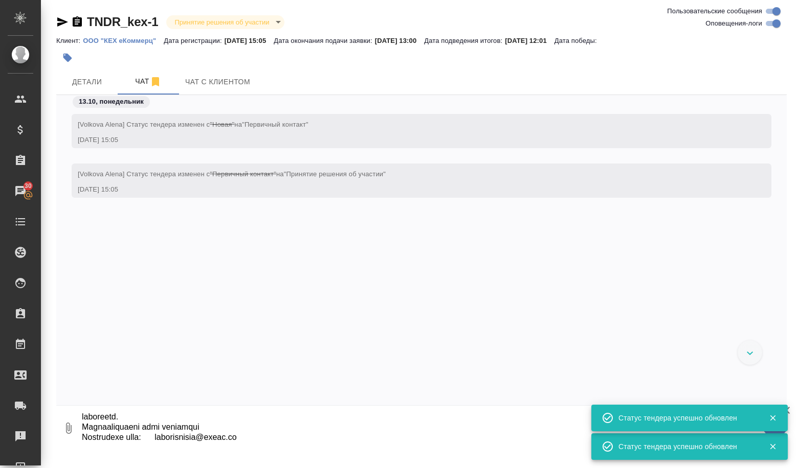
type textarea "Оказание услуг переводчиков (письменный и устный перевод, а также сопровождение…"
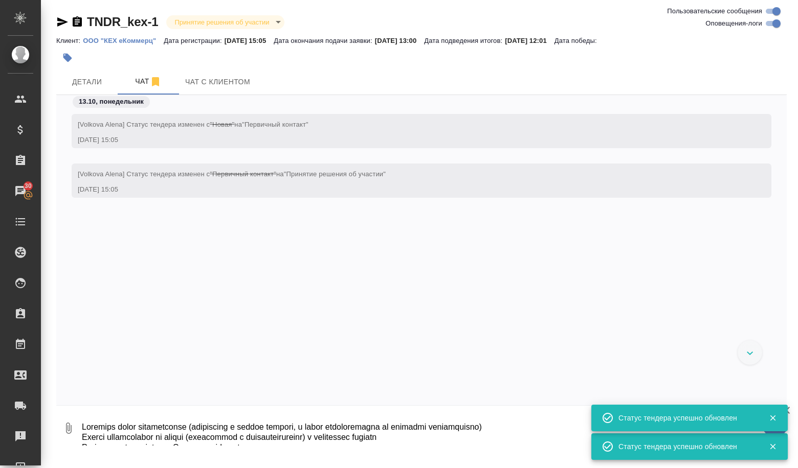
scroll to position [77, 0]
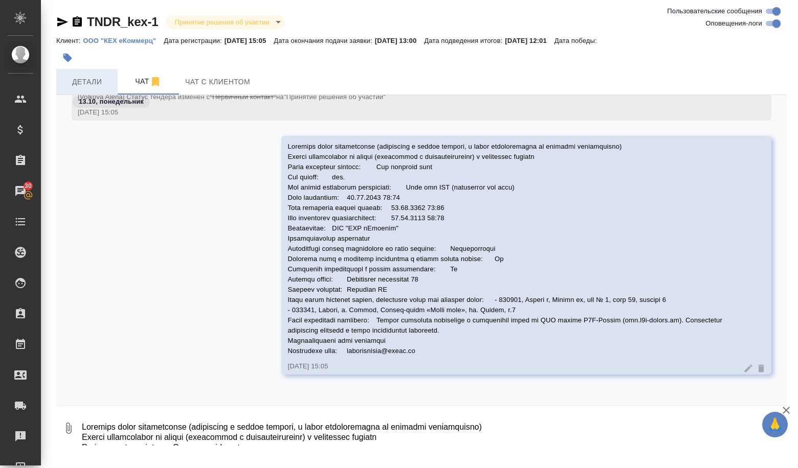
click at [73, 74] on button "Детали" at bounding box center [86, 82] width 61 height 26
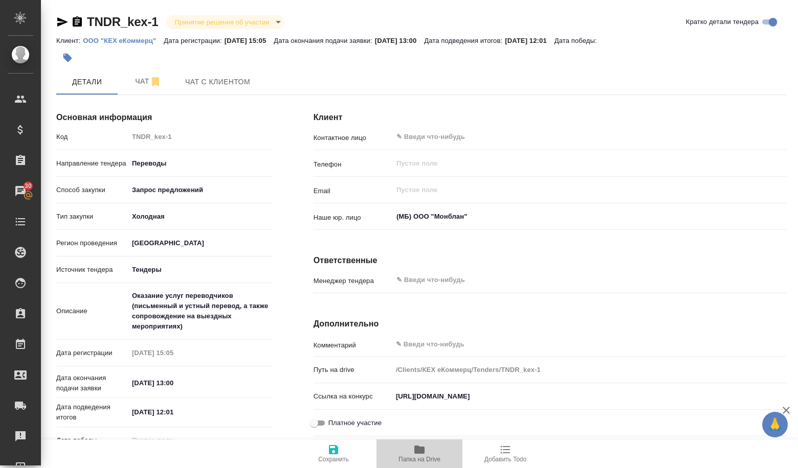
click at [412, 461] on span "Папка на Drive" at bounding box center [419, 459] width 42 height 7
click at [157, 80] on icon "button" at bounding box center [155, 81] width 7 height 9
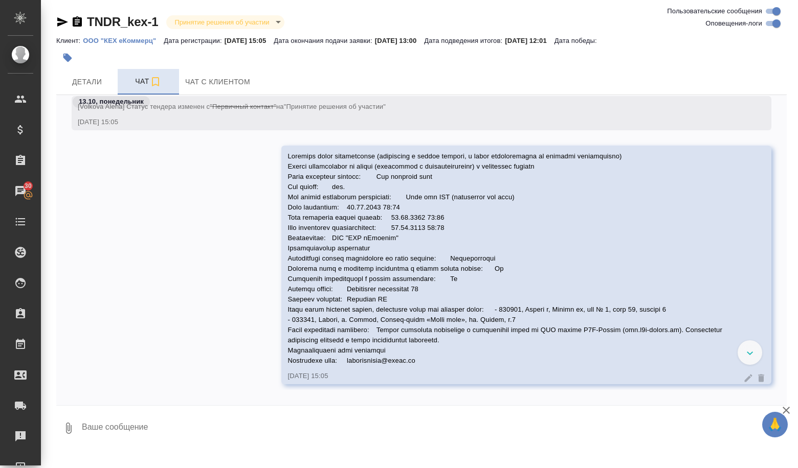
scroll to position [77, 0]
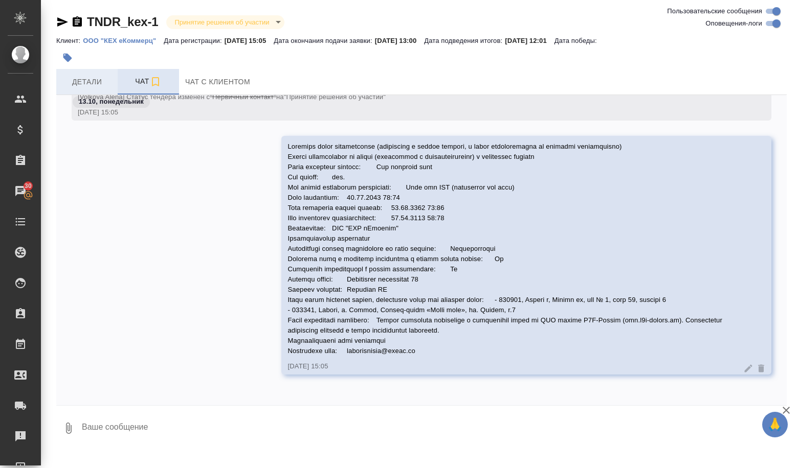
click at [94, 80] on span "Детали" at bounding box center [86, 82] width 49 height 13
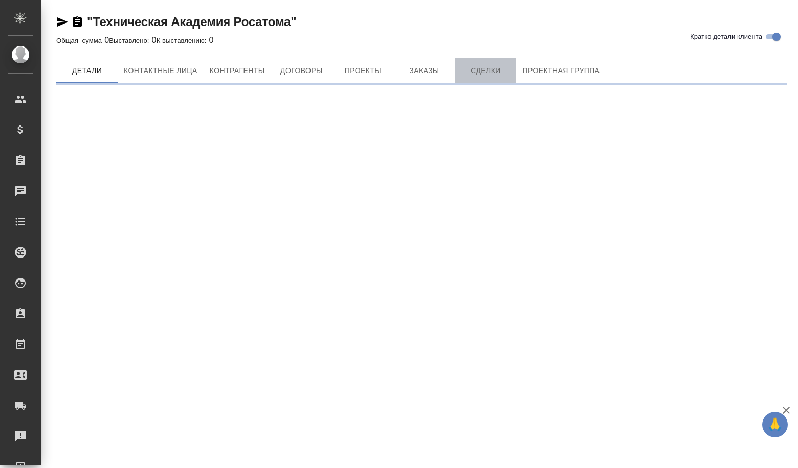
click at [480, 78] on button "Сделки" at bounding box center [485, 70] width 61 height 25
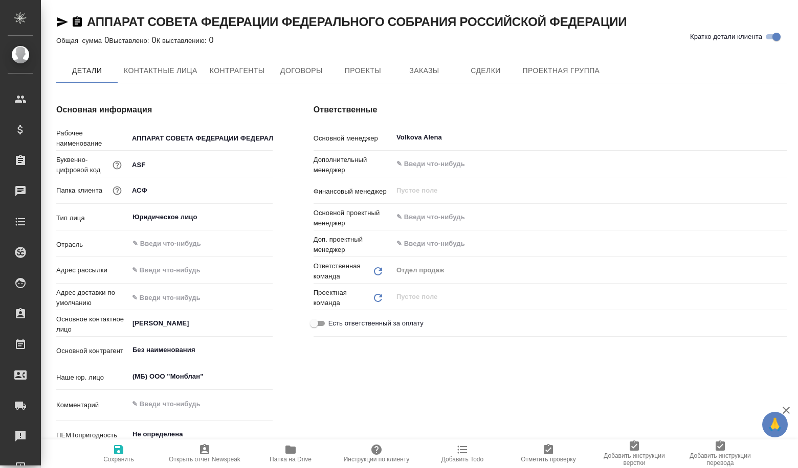
type textarea "x"
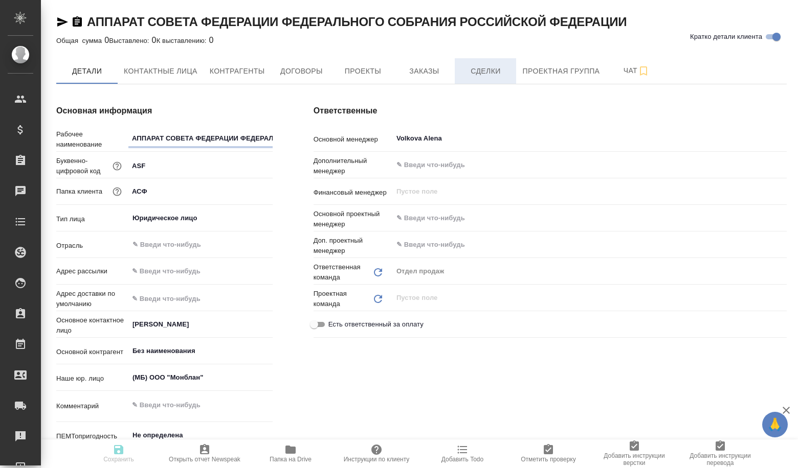
type textarea "x"
click at [503, 71] on span "Сделки" at bounding box center [485, 71] width 49 height 13
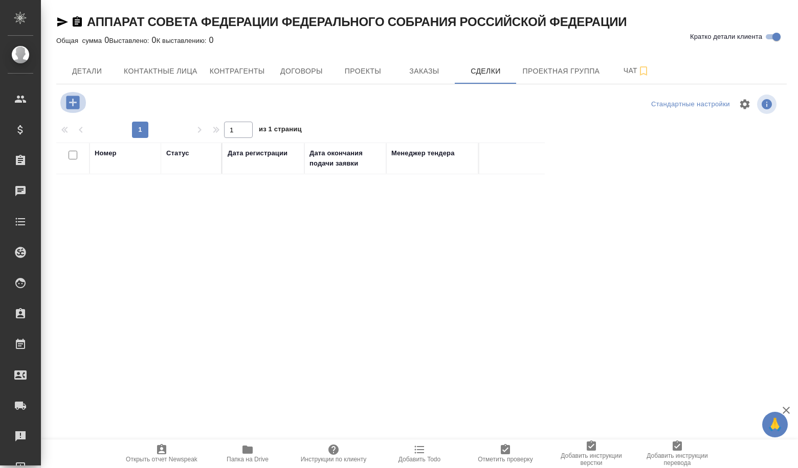
click at [79, 108] on icon "button" at bounding box center [72, 102] width 13 height 13
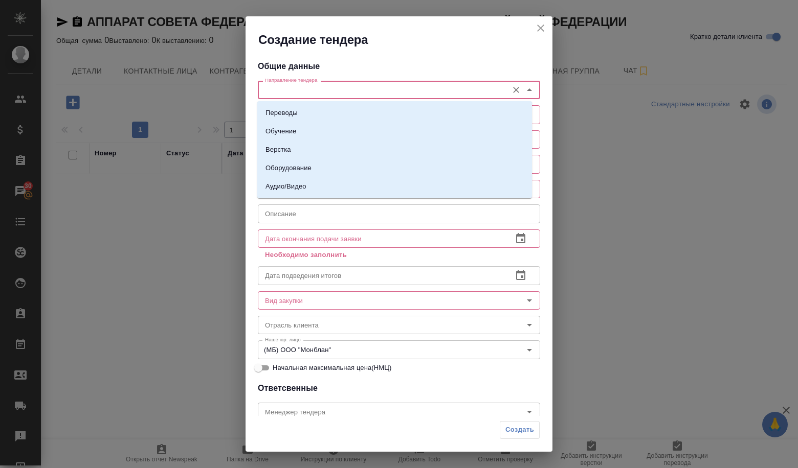
click at [312, 89] on input "Направление тендера" at bounding box center [382, 90] width 242 height 12
click at [309, 105] on li "Переводы" at bounding box center [394, 113] width 275 height 18
type input "Переводы"
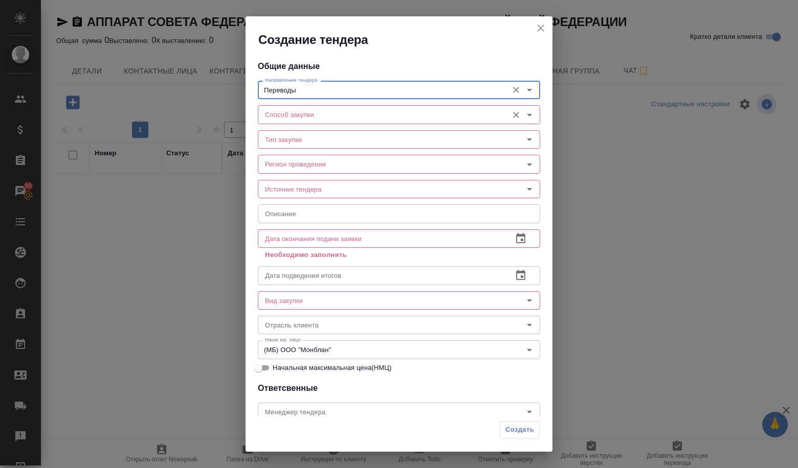
click at [305, 112] on input "Способ закупки" at bounding box center [382, 114] width 242 height 12
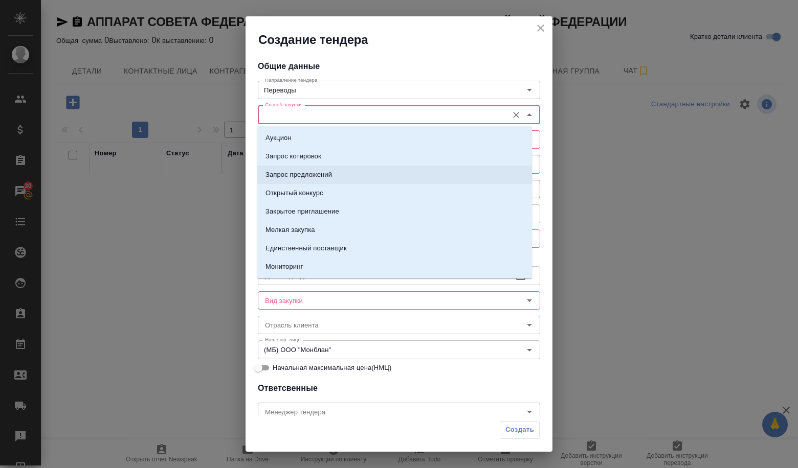
click at [301, 173] on p "Запрос предложений" at bounding box center [298, 175] width 66 height 10
type input "Запрос предложений"
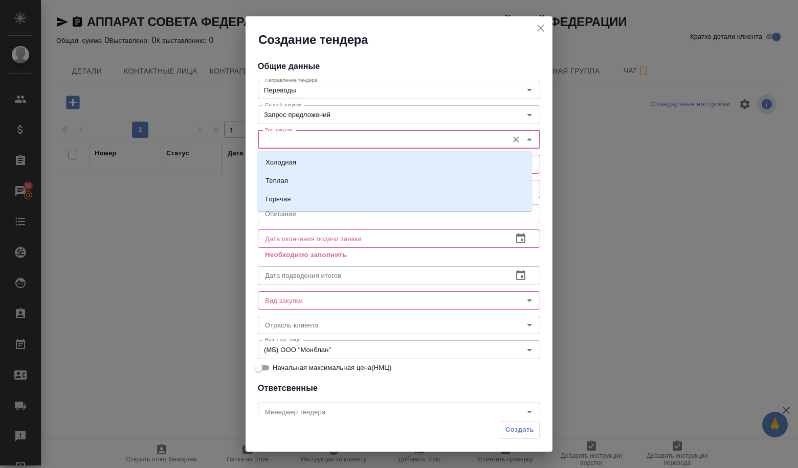
click at [290, 142] on input "Тип закупки" at bounding box center [382, 139] width 242 height 12
click at [289, 167] on p "Холодная" at bounding box center [280, 162] width 31 height 10
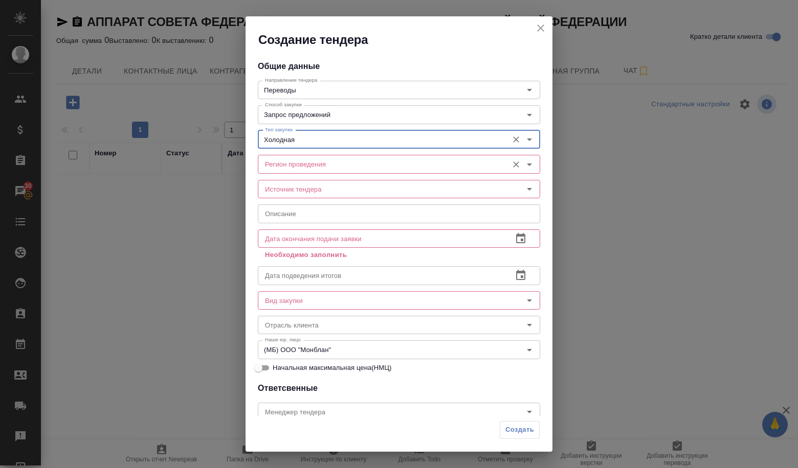
type input "Холодная"
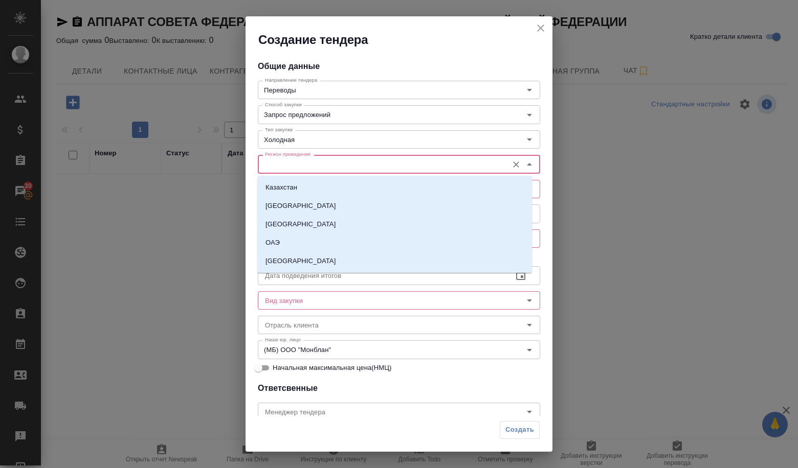
click at [289, 167] on input "Регион проведения" at bounding box center [382, 164] width 242 height 12
click at [282, 256] on p "[GEOGRAPHIC_DATA]" at bounding box center [300, 261] width 70 height 10
type input "[GEOGRAPHIC_DATA]"
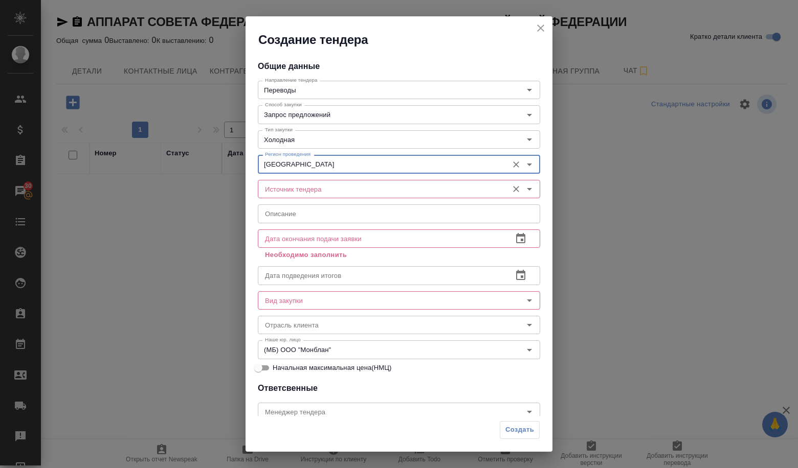
click at [281, 187] on input "Источник тендера" at bounding box center [382, 189] width 242 height 12
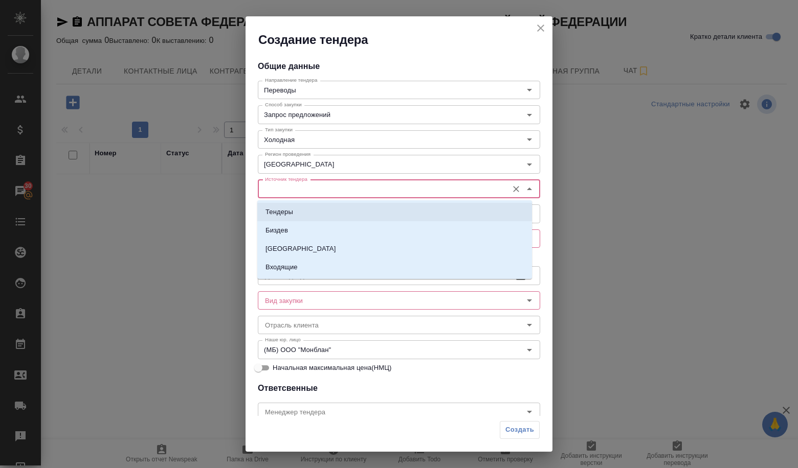
click at [275, 209] on p "Тендеры" at bounding box center [279, 212] width 28 height 10
type input "Тендеры"
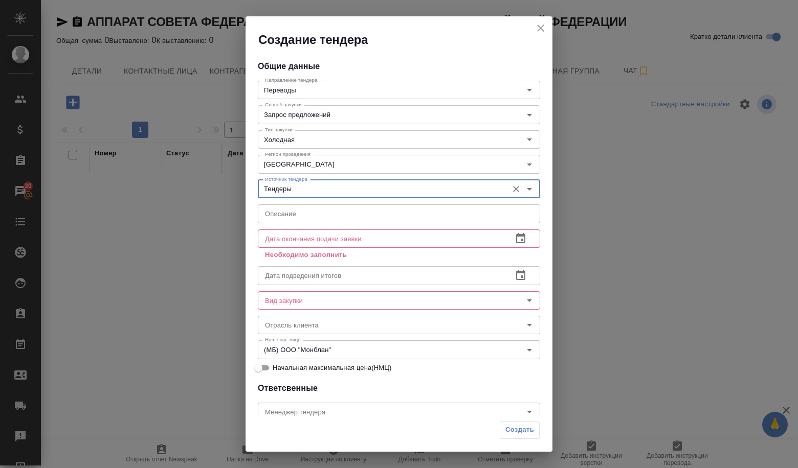
click at [275, 214] on input "text" at bounding box center [399, 214] width 282 height 18
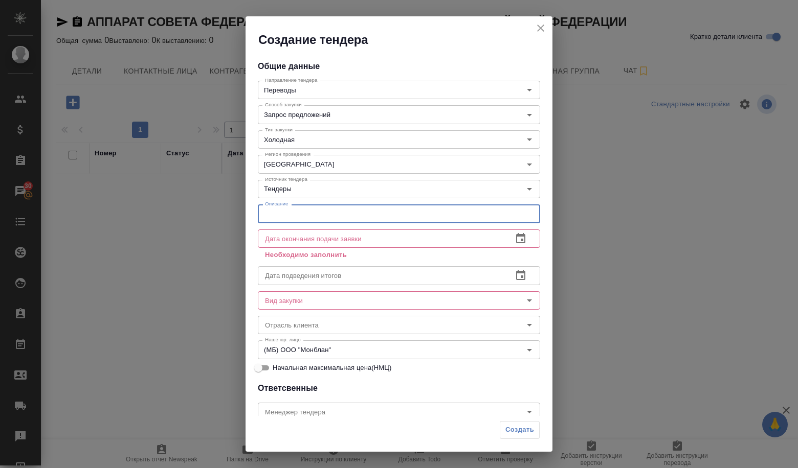
paste input "Оказание переводческих услуг (услуги по устному последовательному и устному син…"
type input "Оказание переводческих услуг (услуги по устному последовательному и устному син…"
click at [518, 239] on icon "button" at bounding box center [520, 239] width 12 height 12
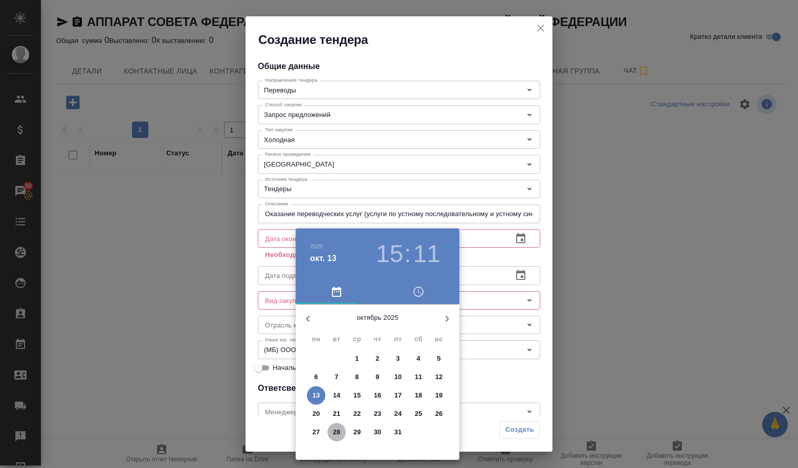
click at [342, 435] on span "28" at bounding box center [336, 432] width 18 height 10
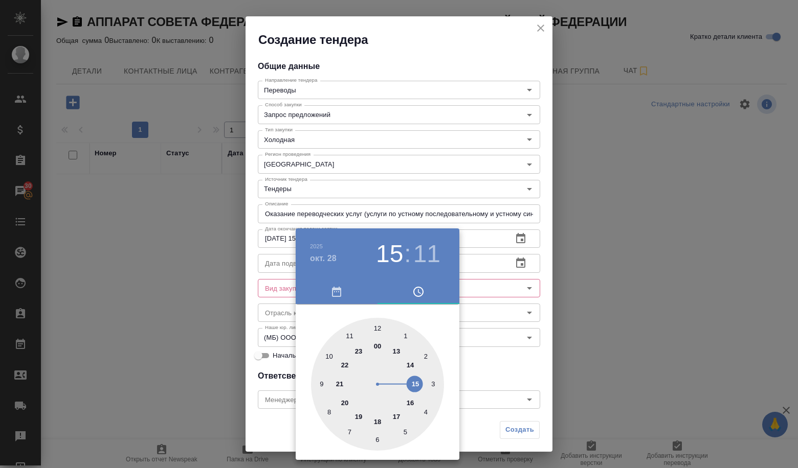
click at [349, 332] on div at bounding box center [377, 384] width 133 height 133
click at [379, 326] on div at bounding box center [377, 384] width 133 height 133
type input "[DATE] 11:00"
click at [472, 343] on div at bounding box center [399, 234] width 798 height 468
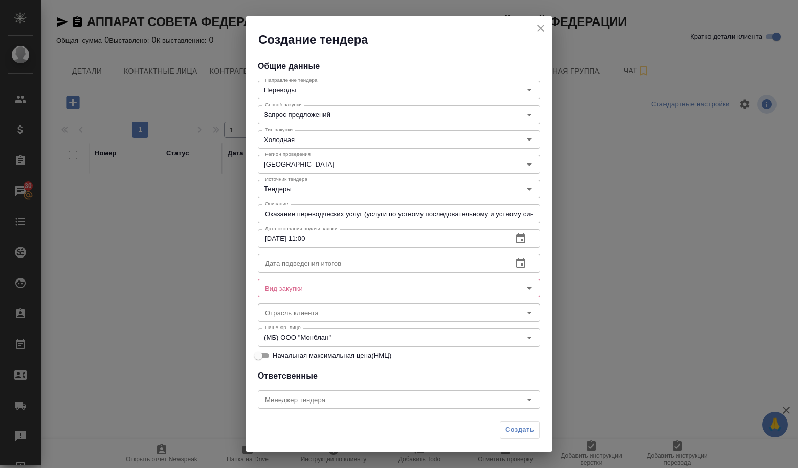
click at [500, 240] on div "28.10.2025 11:00 Дата окончания подачи заявки" at bounding box center [399, 239] width 282 height 18
click at [526, 266] on div "Дата подведения итогов" at bounding box center [399, 263] width 282 height 18
click at [514, 263] on icon "button" at bounding box center [520, 263] width 12 height 12
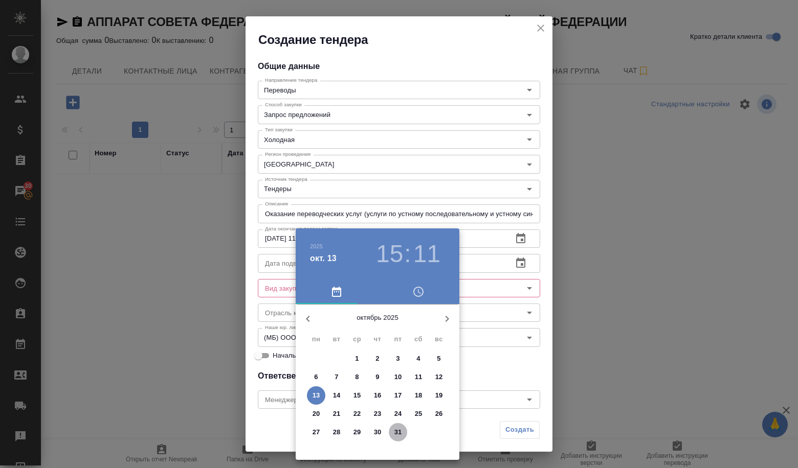
click at [396, 436] on p "31" at bounding box center [398, 432] width 8 height 10
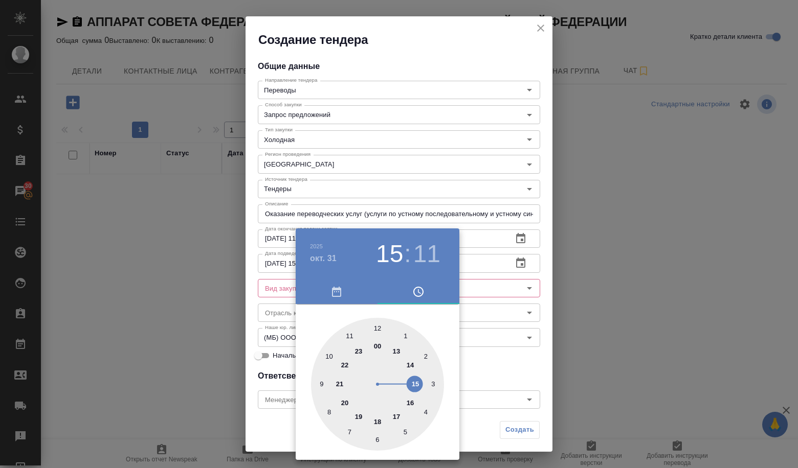
click at [380, 330] on div at bounding box center [377, 384] width 133 height 133
click at [374, 329] on div at bounding box center [377, 384] width 133 height 133
type input "[DATE] 12:00"
click at [500, 340] on div at bounding box center [399, 234] width 798 height 468
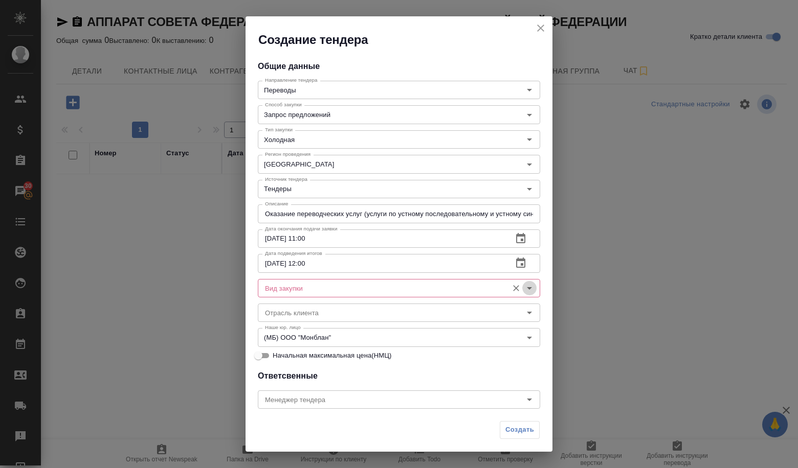
click at [523, 287] on icon "Open" at bounding box center [529, 288] width 12 height 12
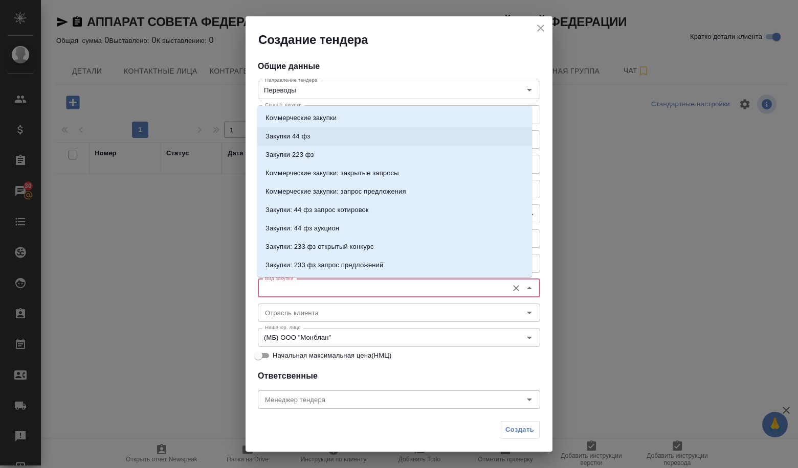
click at [318, 143] on li "Закупки 44 фз" at bounding box center [394, 136] width 275 height 18
type input "Закупки 44 фз"
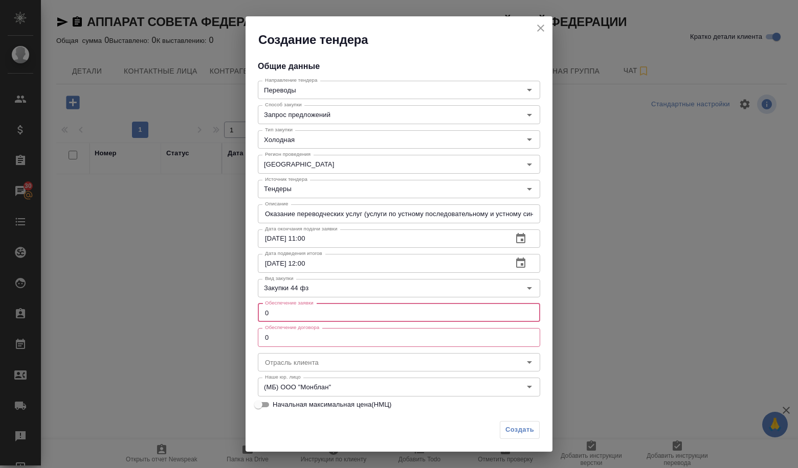
drag, startPoint x: 296, startPoint y: 316, endPoint x: 226, endPoint y: 317, distance: 70.1
click at [226, 317] on div "Создание тендера Общие данные Направление тендера Переводы Направление тендера …" at bounding box center [399, 234] width 798 height 468
type input "1"
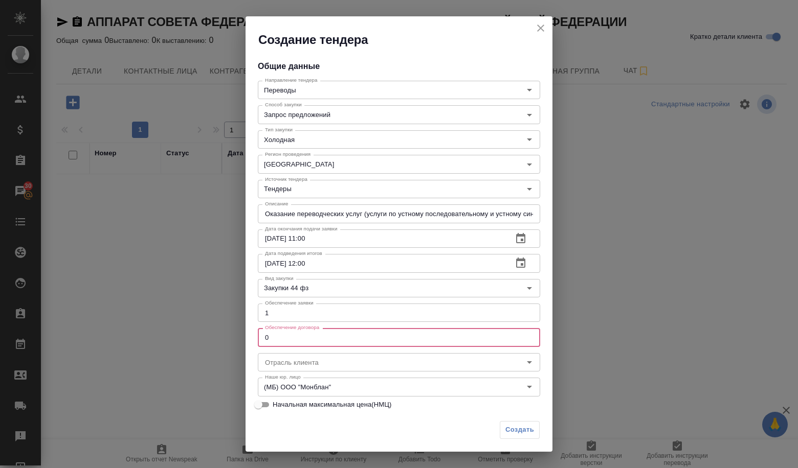
drag, startPoint x: 268, startPoint y: 344, endPoint x: 260, endPoint y: 344, distance: 8.7
click at [260, 344] on input "0" at bounding box center [399, 337] width 282 height 18
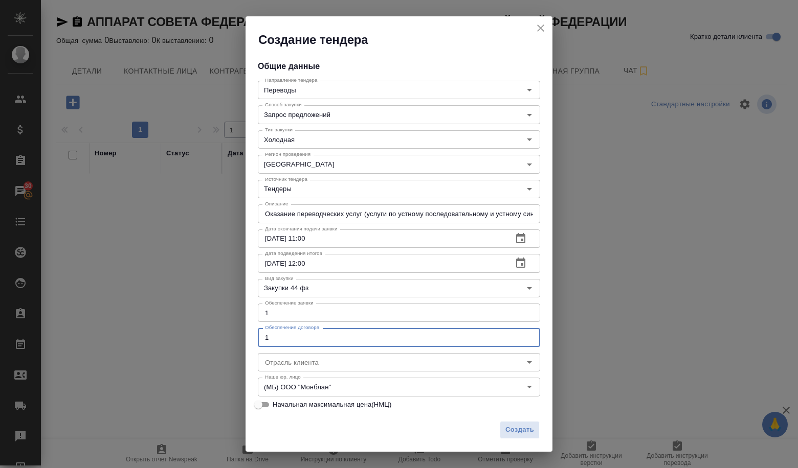
type input "0"
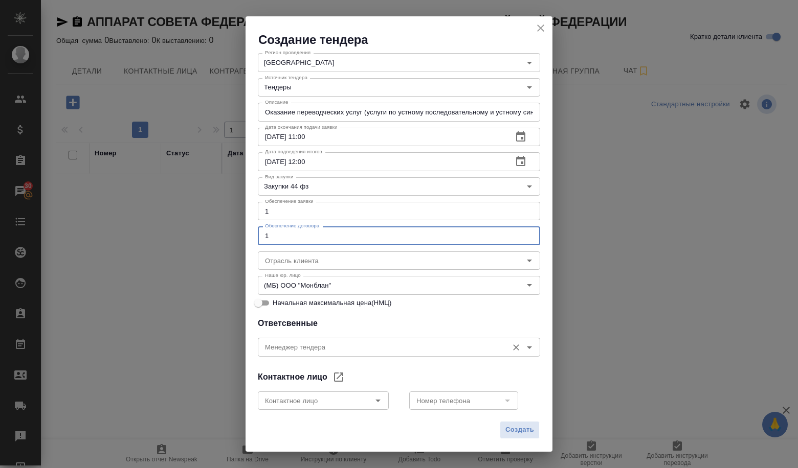
scroll to position [102, 0]
click at [376, 404] on icon "Open" at bounding box center [378, 400] width 12 height 12
type input "1"
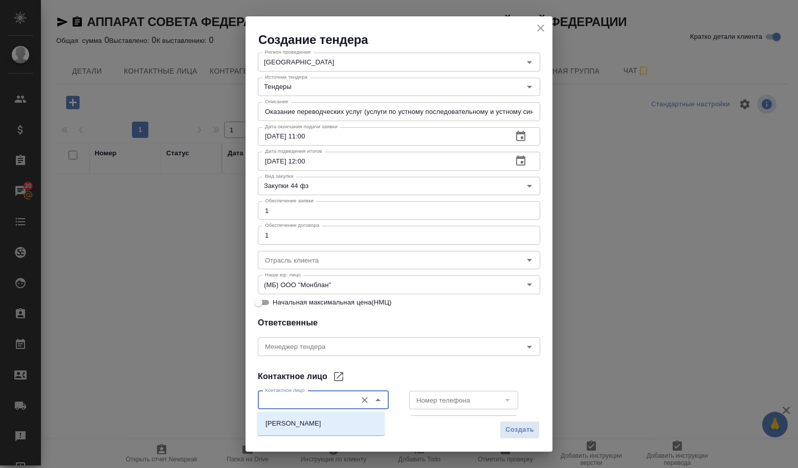
click at [322, 423] on li "[PERSON_NAME]" at bounding box center [320, 424] width 127 height 18
type input "[PERSON_NAME]"
click at [503, 404] on icon "Open" at bounding box center [507, 400] width 12 height 12
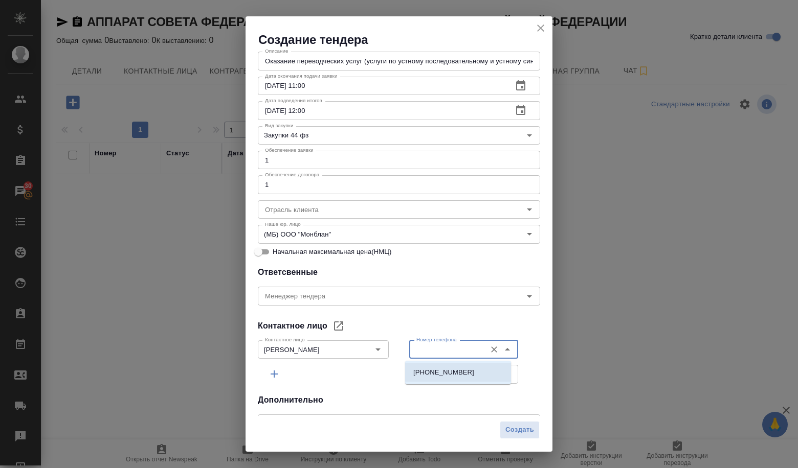
scroll to position [153, 0]
click at [435, 379] on li "+74956978047" at bounding box center [458, 373] width 106 height 18
type input "+74956978047"
click at [501, 376] on icon "Open" at bounding box center [507, 374] width 12 height 12
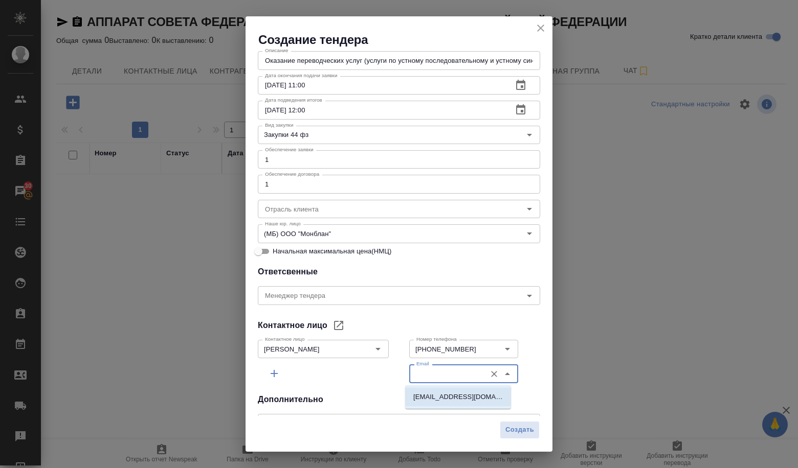
click at [458, 394] on p "ENVasileva@senat.gov.ru" at bounding box center [457, 397] width 89 height 10
type input "ENVasileva@senat.gov.ru"
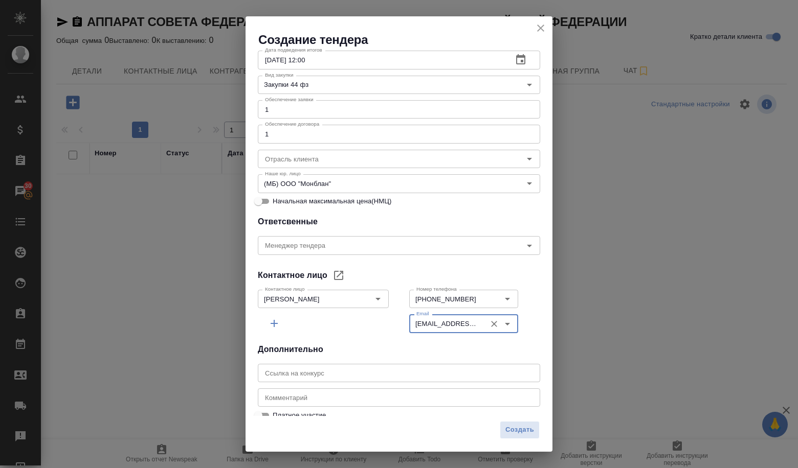
scroll to position [205, 0]
click at [376, 370] on input "text" at bounding box center [399, 372] width 282 height 18
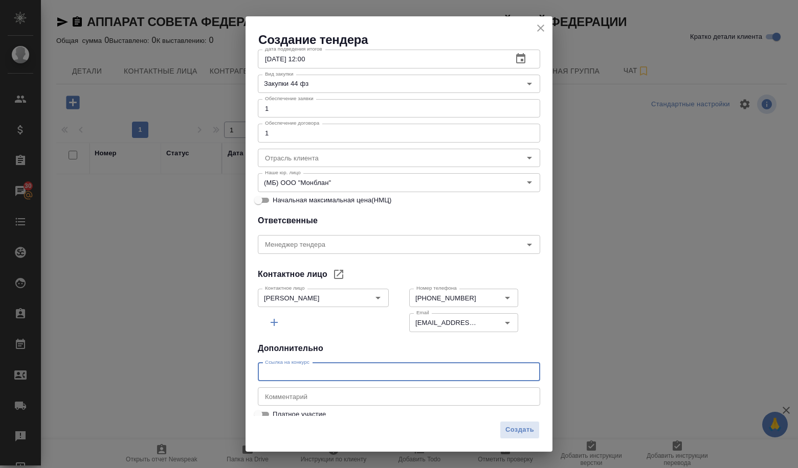
paste input "[URL][DOMAIN_NAME]"
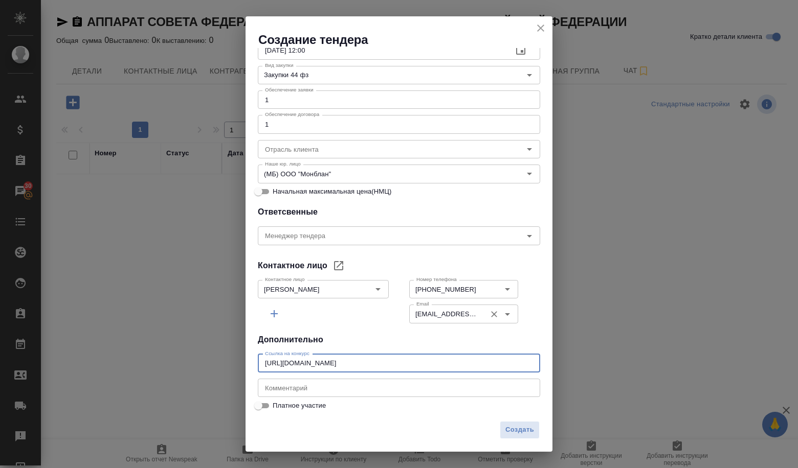
scroll to position [213, 0]
type input "[URL][DOMAIN_NAME]"
click at [516, 436] on span "Создать" at bounding box center [519, 430] width 29 height 12
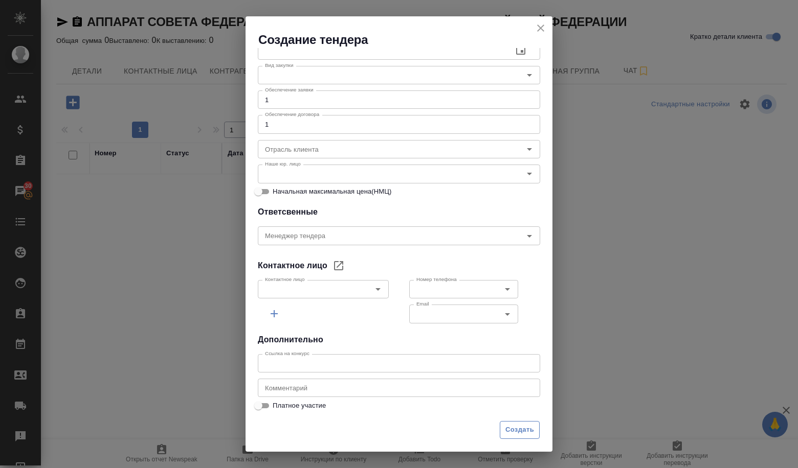
scroll to position [164, 0]
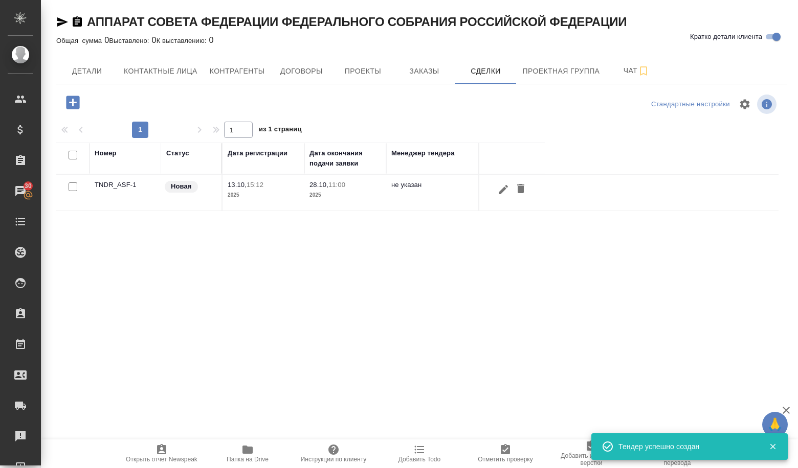
click at [114, 186] on td "TNDR_ASF-1" at bounding box center [125, 193] width 72 height 36
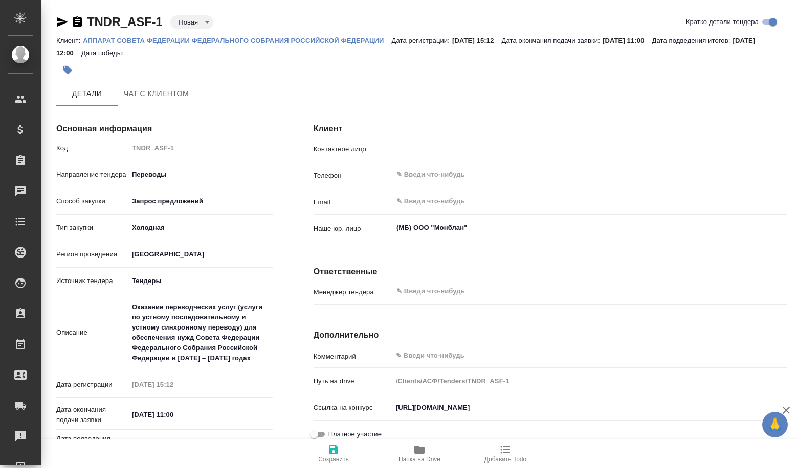
type input "[PERSON_NAME]"
click at [176, 18] on body "🙏 .cls-1 fill:#fff; AWATERA Volkova [PERSON_NAME] Спецификации Заказы 30 Чаты T…" at bounding box center [399, 234] width 798 height 468
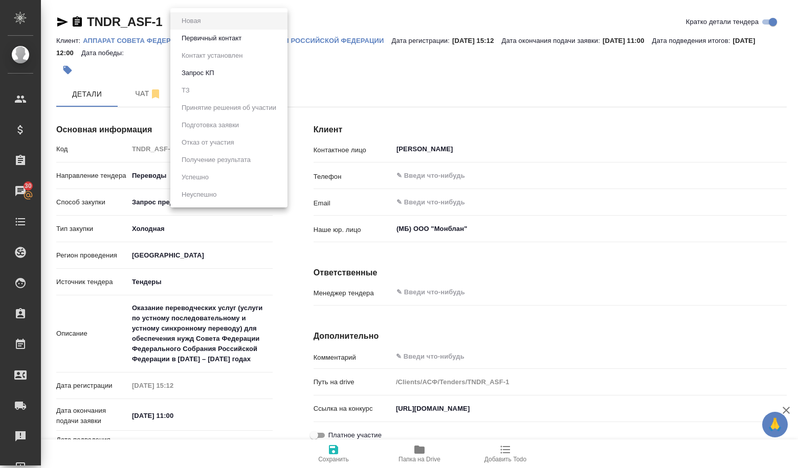
click at [201, 36] on button "Первичный контакт" at bounding box center [211, 38] width 66 height 11
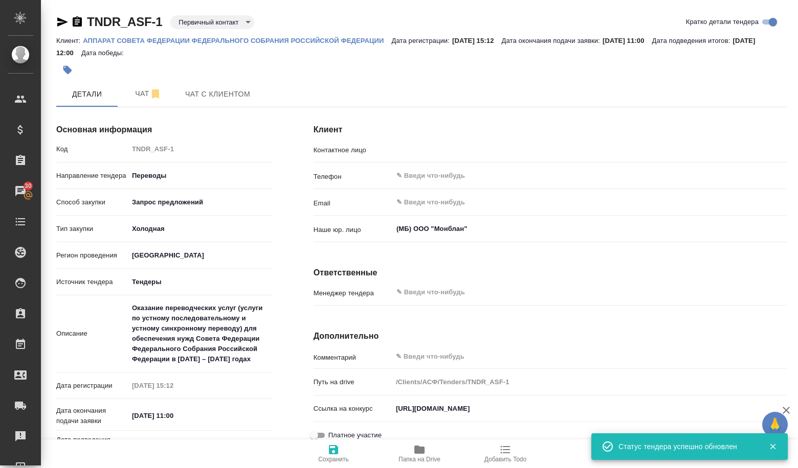
type input "[PERSON_NAME]"
click at [190, 17] on body "🙏 .cls-1 fill:#fff; AWATERA Volkova [PERSON_NAME] Спецификации Заказы 30 Чаты T…" at bounding box center [399, 234] width 798 height 468
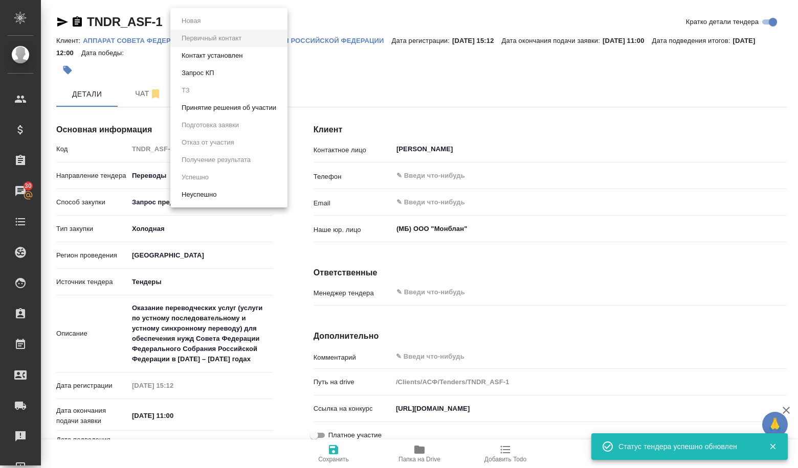
click at [217, 111] on button "Принятие решения об участии" at bounding box center [228, 107] width 101 height 11
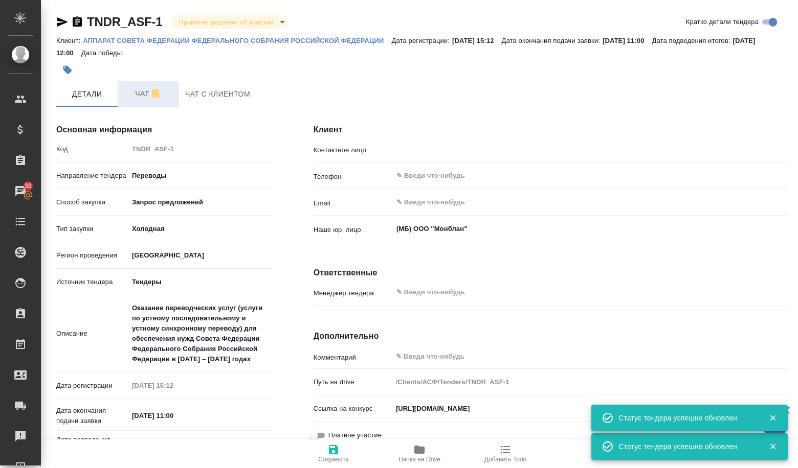
type input "[PERSON_NAME]"
click at [157, 105] on button "Чат" at bounding box center [148, 94] width 61 height 26
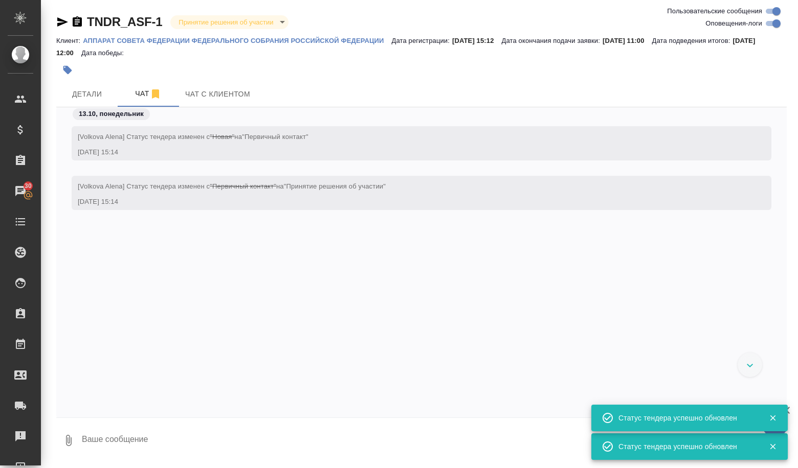
click at [133, 440] on textarea at bounding box center [434, 440] width 706 height 35
paste textarea "Lorem ipsumdolor s ametcon Adipisci! El seddoeius temporinci utlaboreetdolore m…"
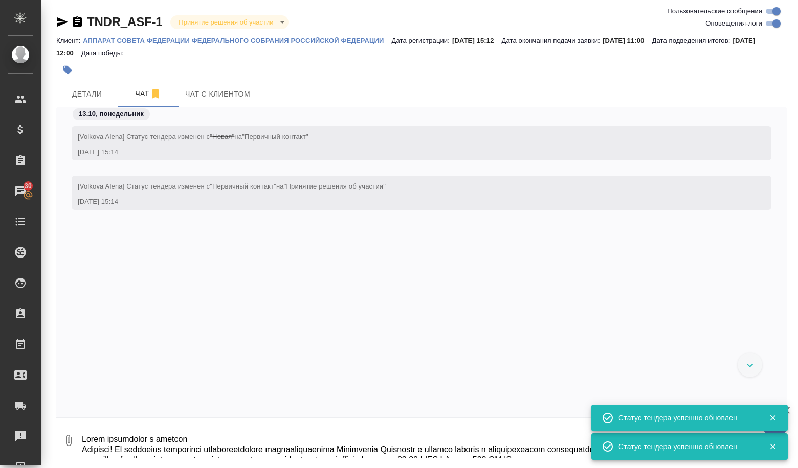
scroll to position [2195, 0]
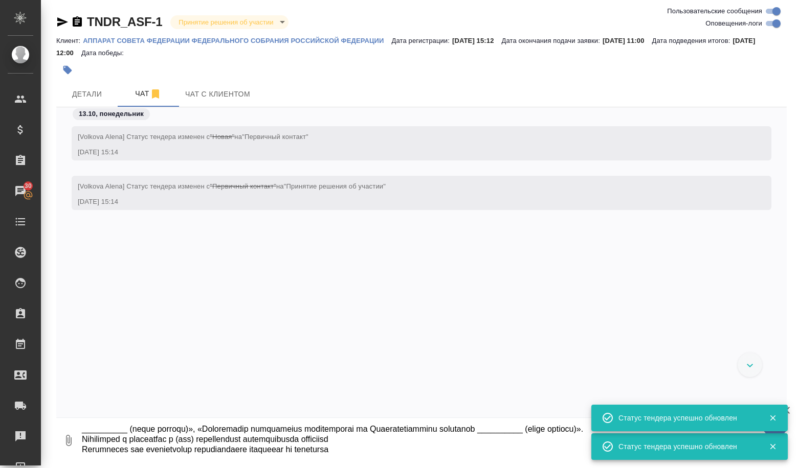
type textarea "Lorem ipsumdolor s ametcon Adipisci! El seddoeius temporinci utlaboreetdolore m…"
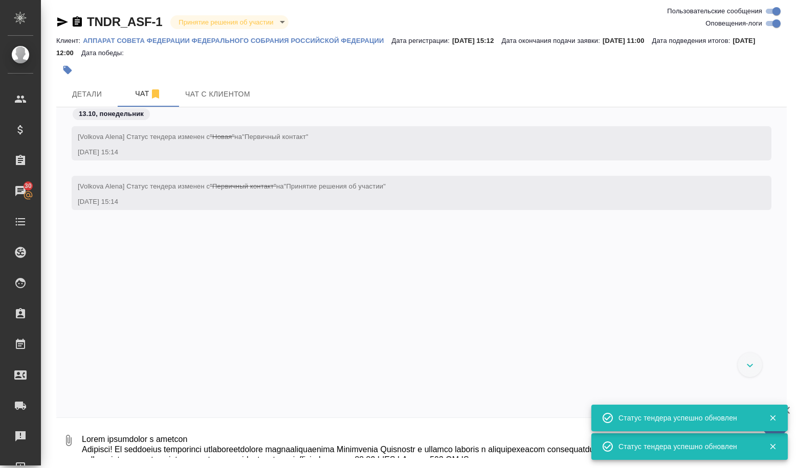
scroll to position [99, 0]
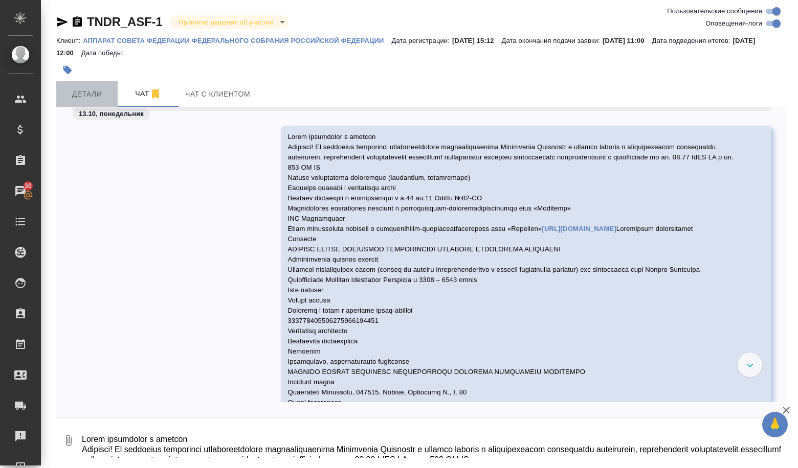
click at [87, 91] on span "Детали" at bounding box center [86, 94] width 49 height 13
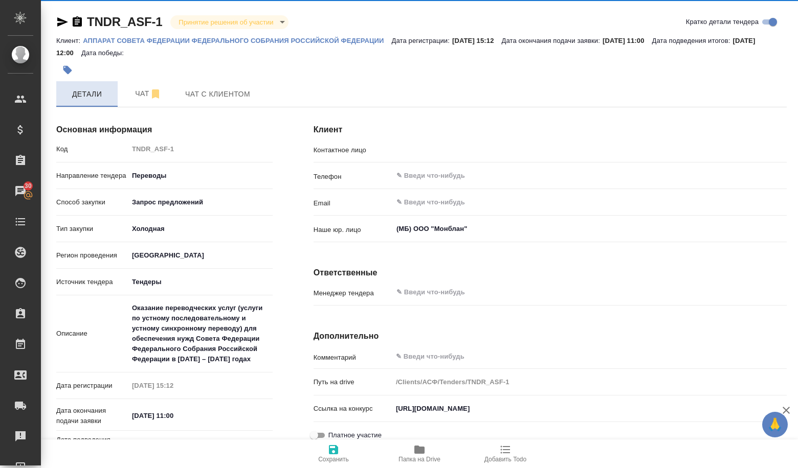
type input "[PERSON_NAME]"
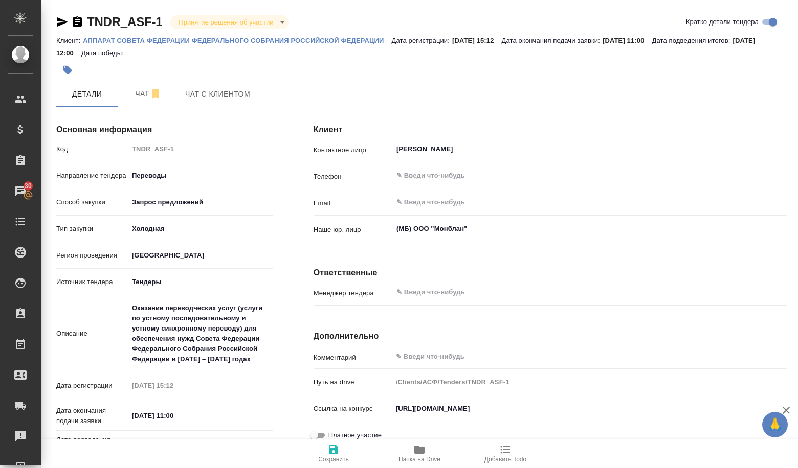
click at [422, 456] on icon "button" at bounding box center [419, 450] width 12 height 12
